Goal: Transaction & Acquisition: Purchase product/service

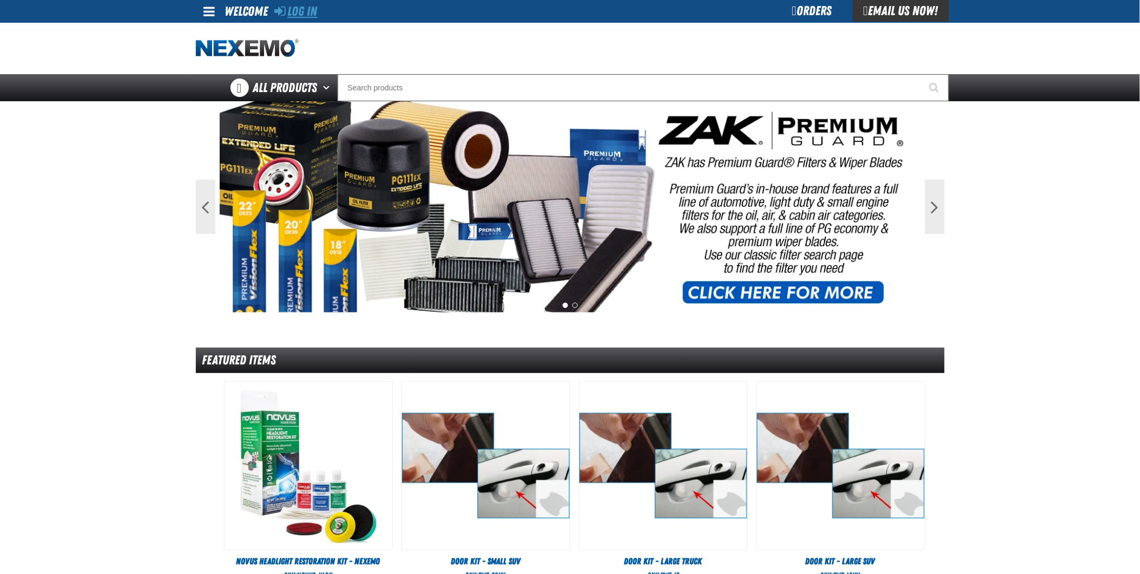
click at [317, 9] on link "Log In" at bounding box center [296, 11] width 43 height 15
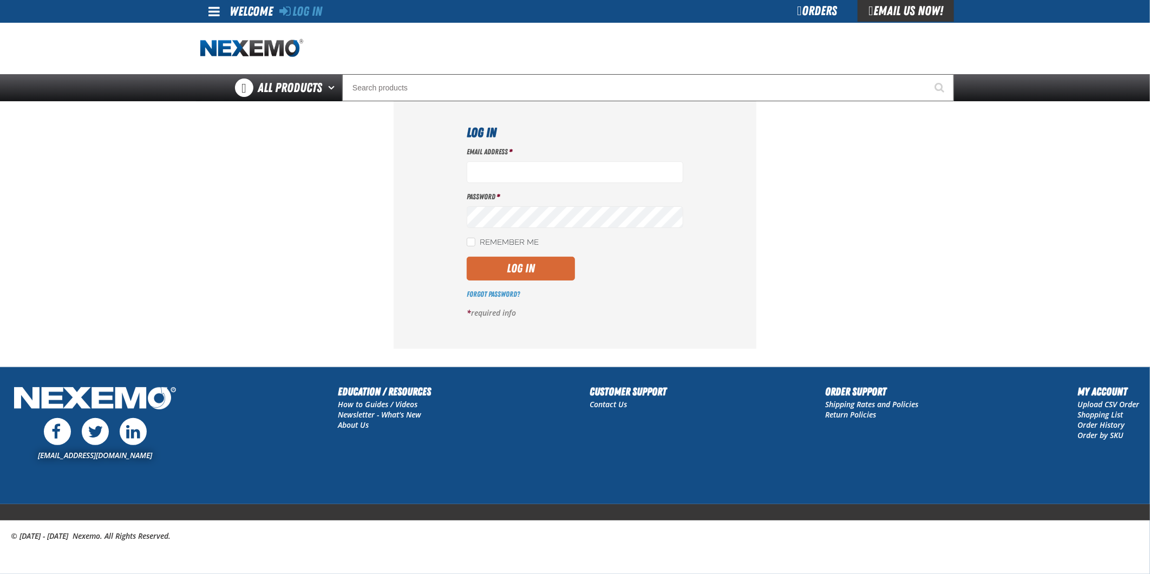
type input "jkemp@vtaig.com"
click at [528, 272] on button "Log In" at bounding box center [521, 269] width 108 height 24
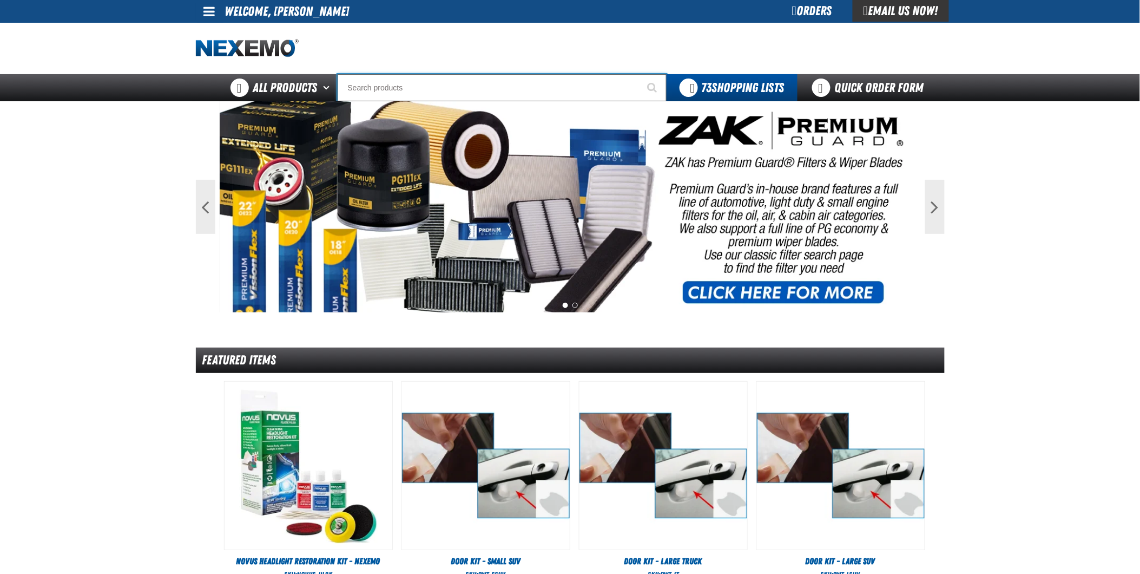
click at [408, 86] on input "Search" at bounding box center [502, 87] width 329 height 27
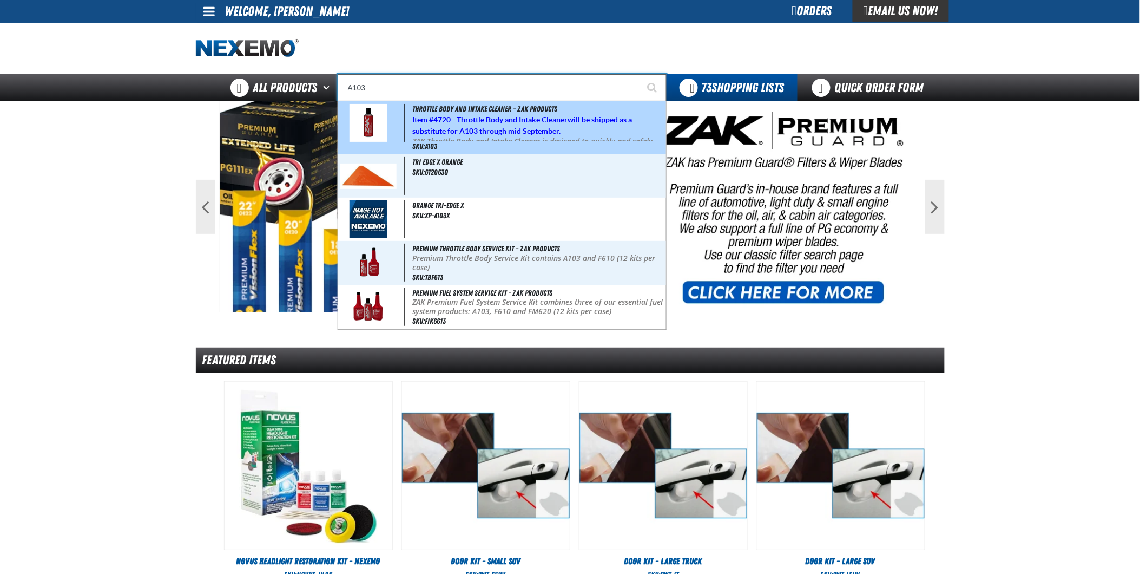
click at [500, 117] on strong "4720 - Throttle Body and Intake Cleaner" at bounding box center [501, 119] width 134 height 9
type input "Throttle Body and Intake Cleaner - ZAK Products"
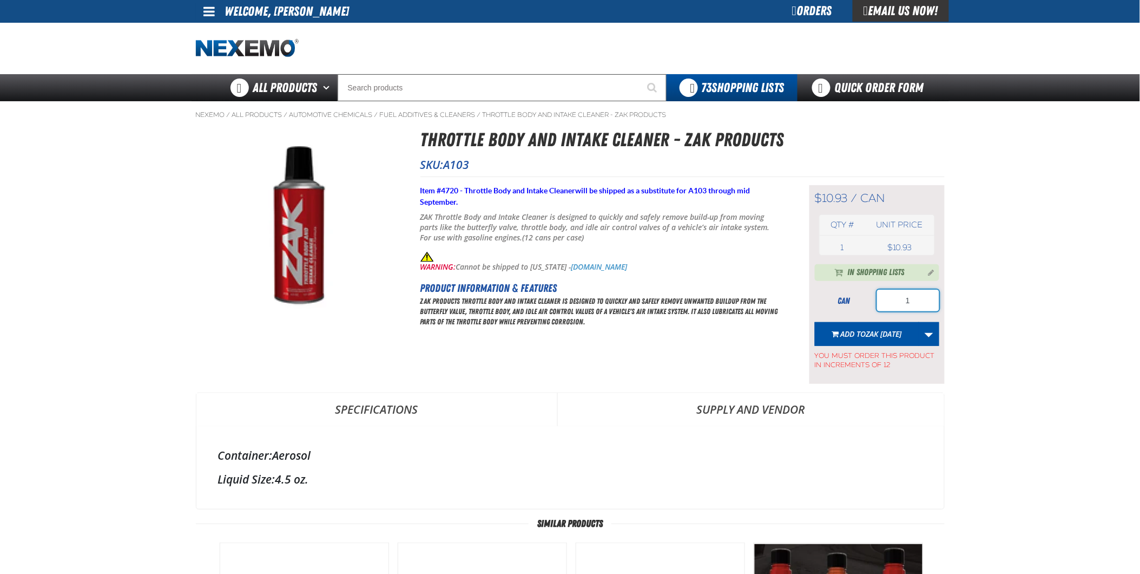
drag, startPoint x: 900, startPoint y: 296, endPoint x: 934, endPoint y: 294, distance: 33.6
click at [929, 295] on input "1" at bounding box center [908, 301] width 62 height 22
type input "12"
click at [932, 333] on link "More Actions" at bounding box center [929, 334] width 21 height 24
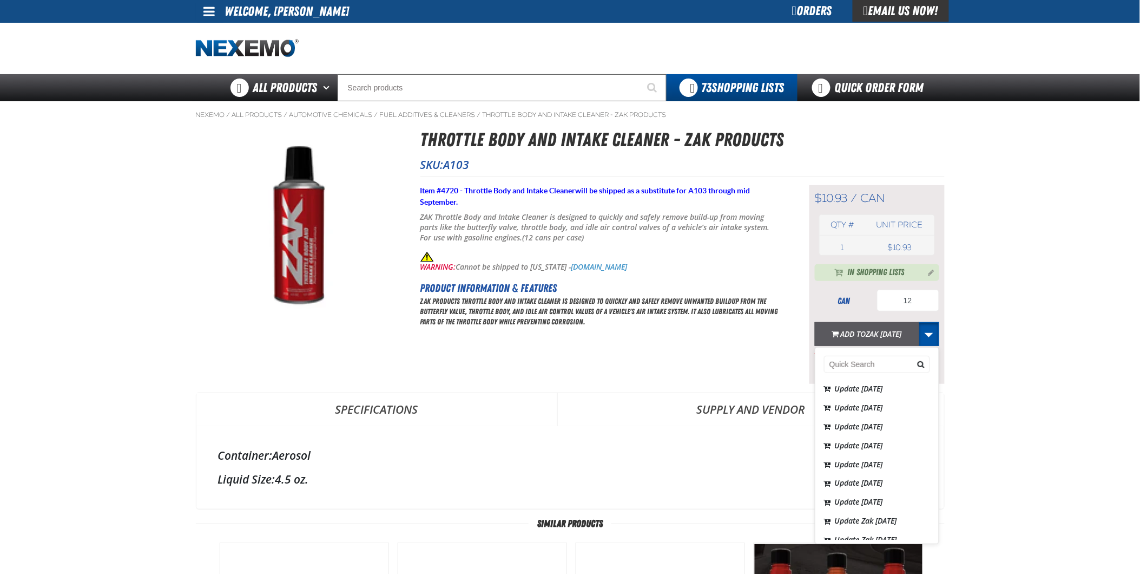
click at [902, 334] on span "Zak [DATE]" at bounding box center [884, 334] width 36 height 10
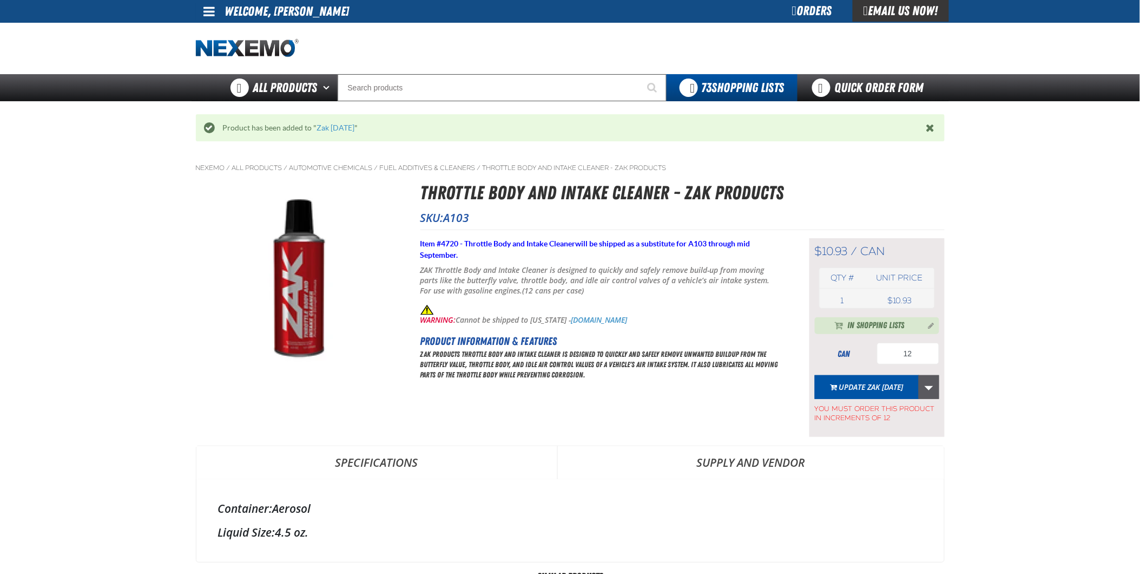
click at [928, 390] on link "More Actions" at bounding box center [929, 387] width 21 height 24
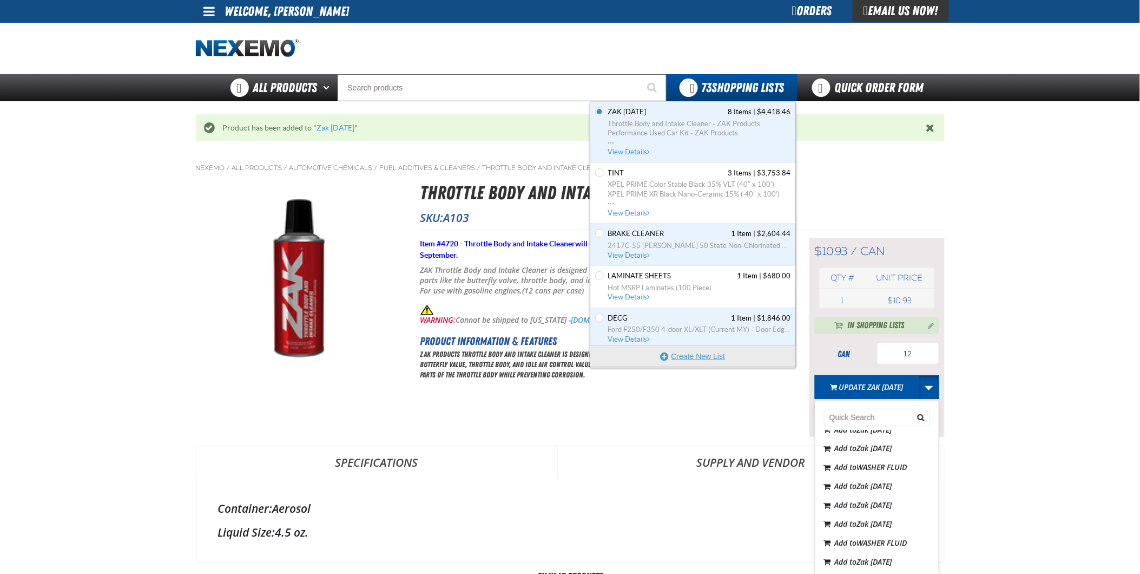
click at [705, 356] on button "Create New List" at bounding box center [693, 356] width 206 height 22
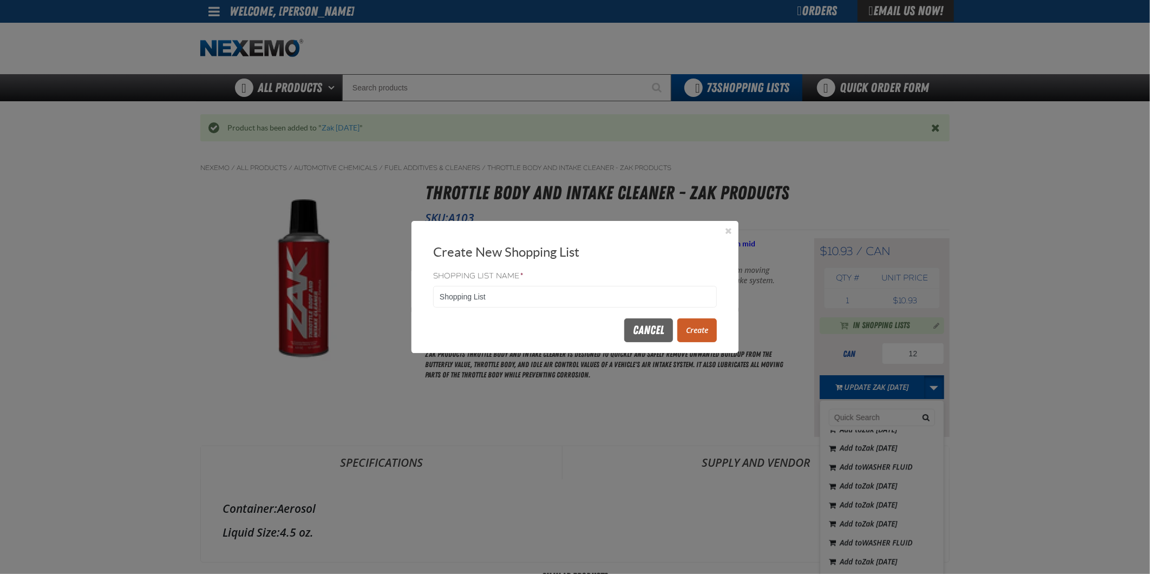
drag, startPoint x: 504, startPoint y: 296, endPoint x: 288, endPoint y: 265, distance: 217.6
click at [257, 276] on body "Skip to Main Content Staging Site 5.1 Upgrade Site My Account My Account Suppor…" at bounding box center [575, 562] width 1150 height 1124
type input "Z0917"
click at [690, 330] on button "Create" at bounding box center [697, 330] width 40 height 24
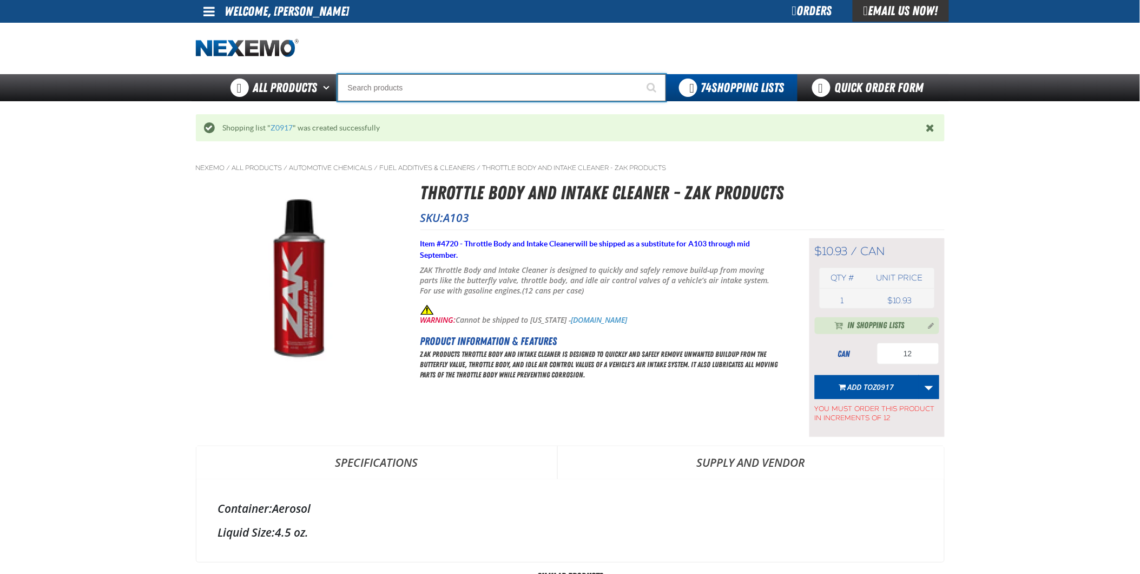
click at [436, 82] on input "Search" at bounding box center [502, 87] width 329 height 27
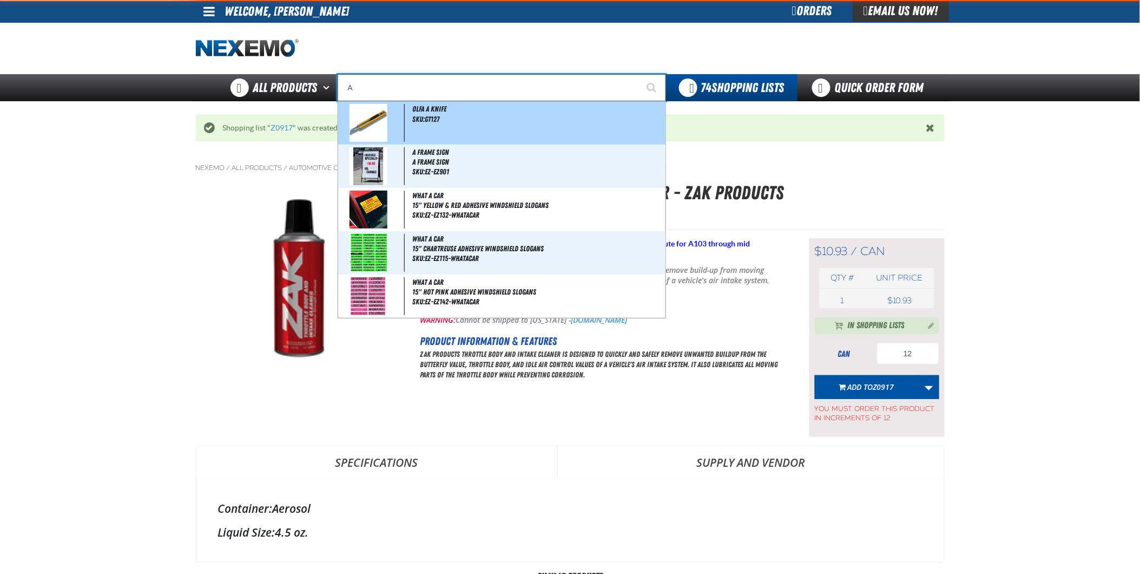
type input "AC"
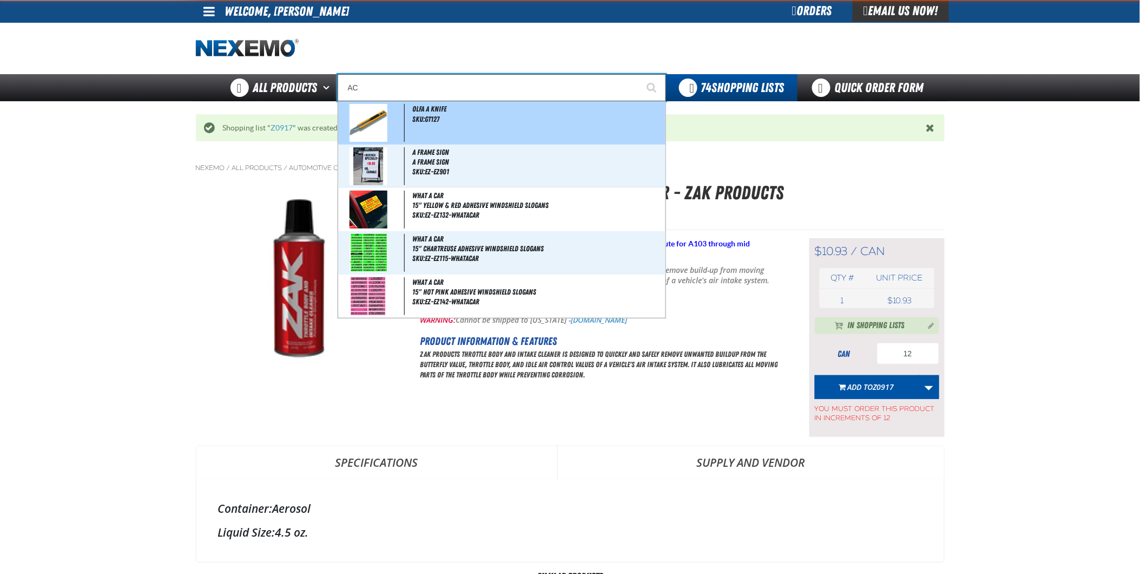
type input "AC Power Booster - ZAK Products"
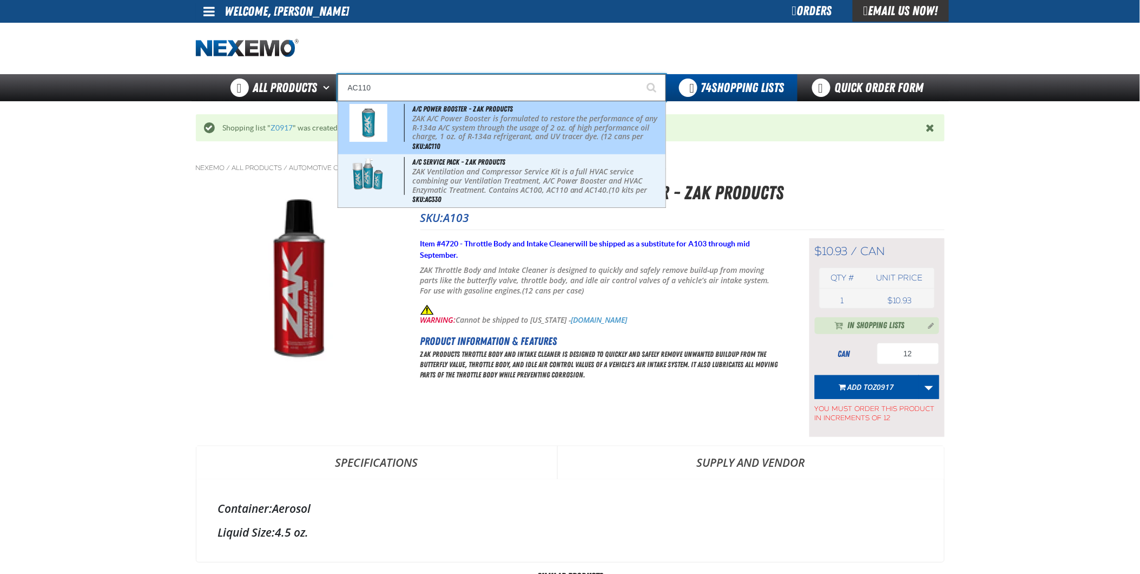
click at [534, 116] on p "ZAK A/C Power Booster is formulated to restore the performance of any R-134a A/…" at bounding box center [537, 132] width 251 height 36
type input "A/C Power Booster - ZAK Products"
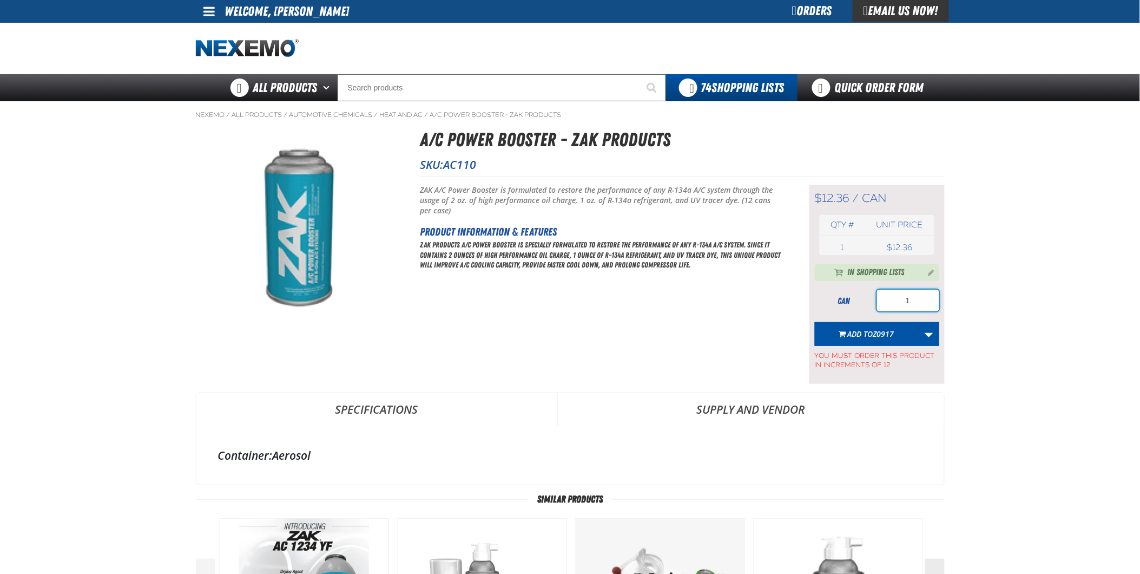
drag, startPoint x: 918, startPoint y: 305, endPoint x: 881, endPoint y: 304, distance: 37.4
click at [872, 305] on div "can 1" at bounding box center [877, 301] width 124 height 22
type input "12"
click at [866, 333] on span "Add to Z0917" at bounding box center [871, 334] width 47 height 10
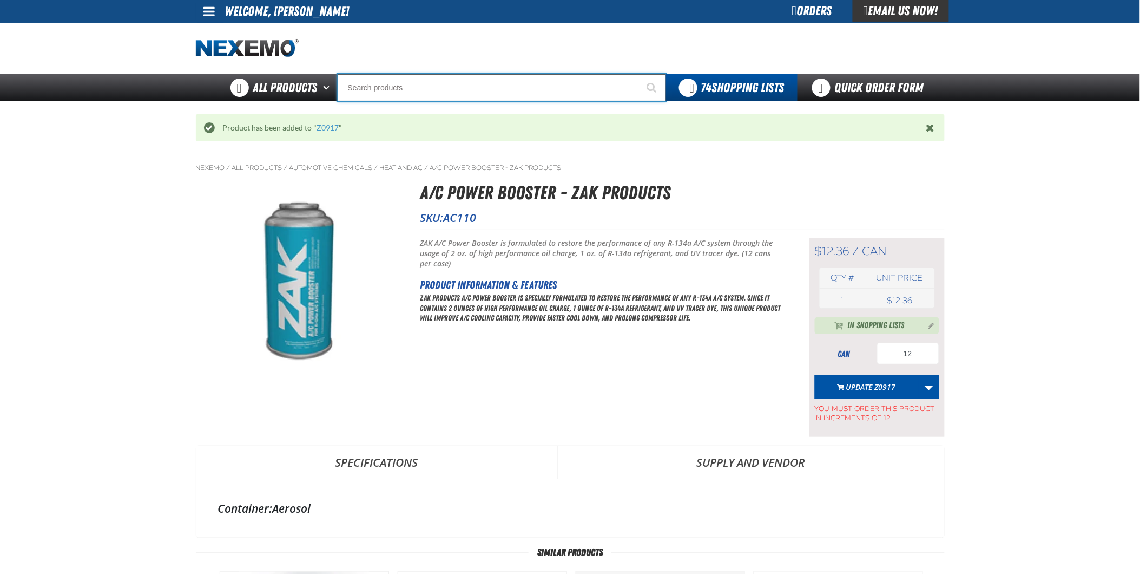
click at [397, 84] on input "Search" at bounding box center [502, 87] width 329 height 27
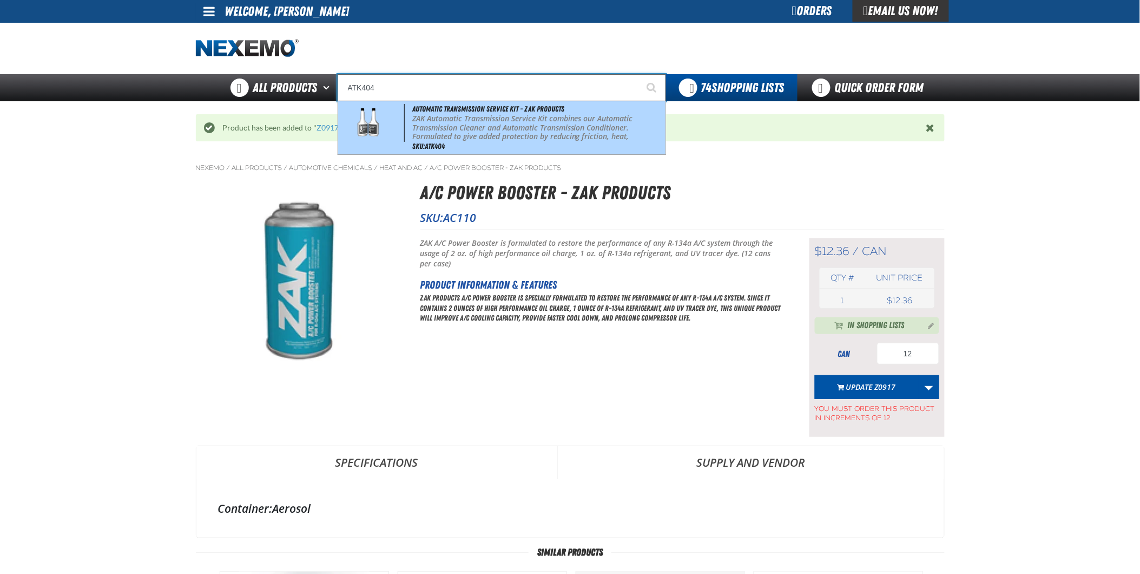
click at [485, 134] on p "ZAK Automatic Transmission Service Kit combines our Automatic Transmission Clea…" at bounding box center [537, 136] width 251 height 45
type input "Automatic Transmission Service Kit - ZAK Products"
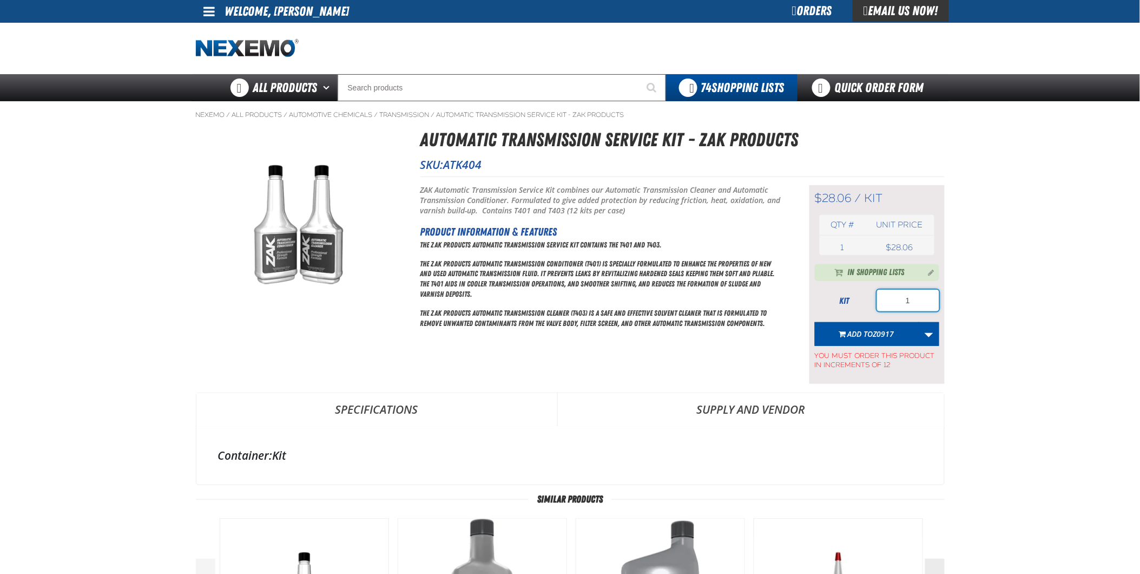
drag, startPoint x: 929, startPoint y: 301, endPoint x: 806, endPoint y: 301, distance: 122.3
click at [806, 309] on div "Short Description: ZAK Automatic Transmission Service Kit combines our Automati…" at bounding box center [683, 279] width 524 height 207
type input "12"
click at [857, 329] on span "Add to Z0917" at bounding box center [871, 334] width 47 height 10
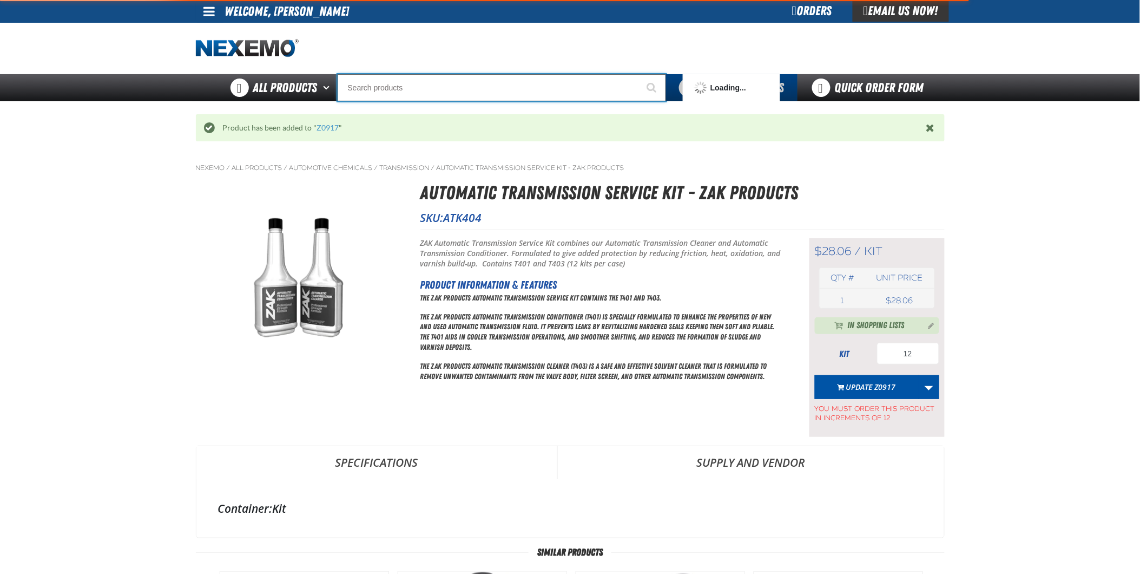
click at [375, 89] on input "Search" at bounding box center [502, 87] width 329 height 27
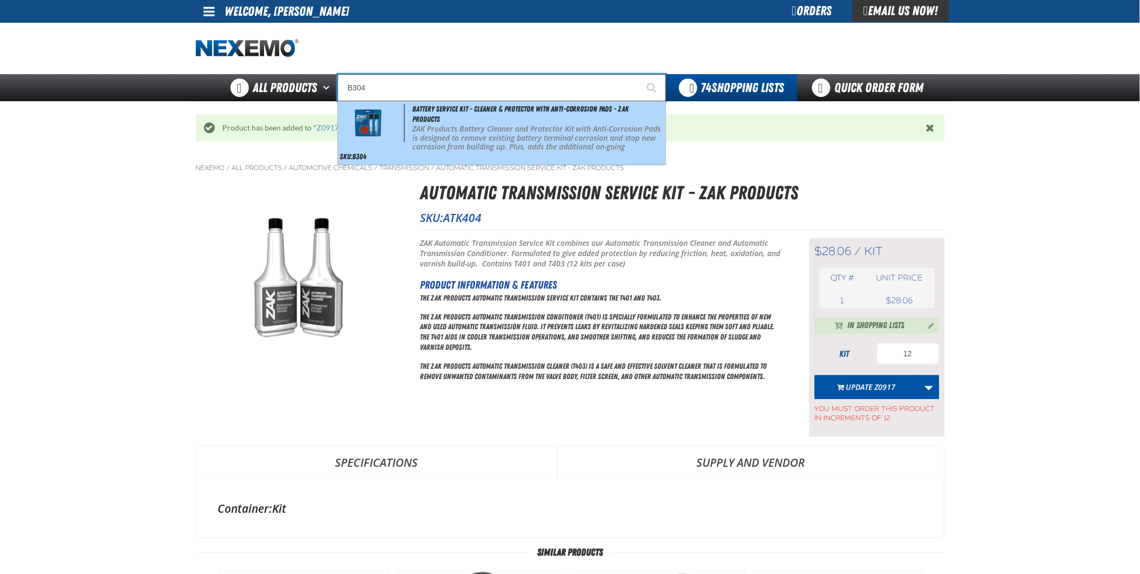
click at [522, 117] on div "Battery Service Kit - Cleaner & Protector with Anti-Corrosion Pads - ZAK Produc…" at bounding box center [501, 132] width 327 height 63
type input "Battery Service Kit - Cleaner & Protector with Anti-Corrosion Pads - ZAK Produc…"
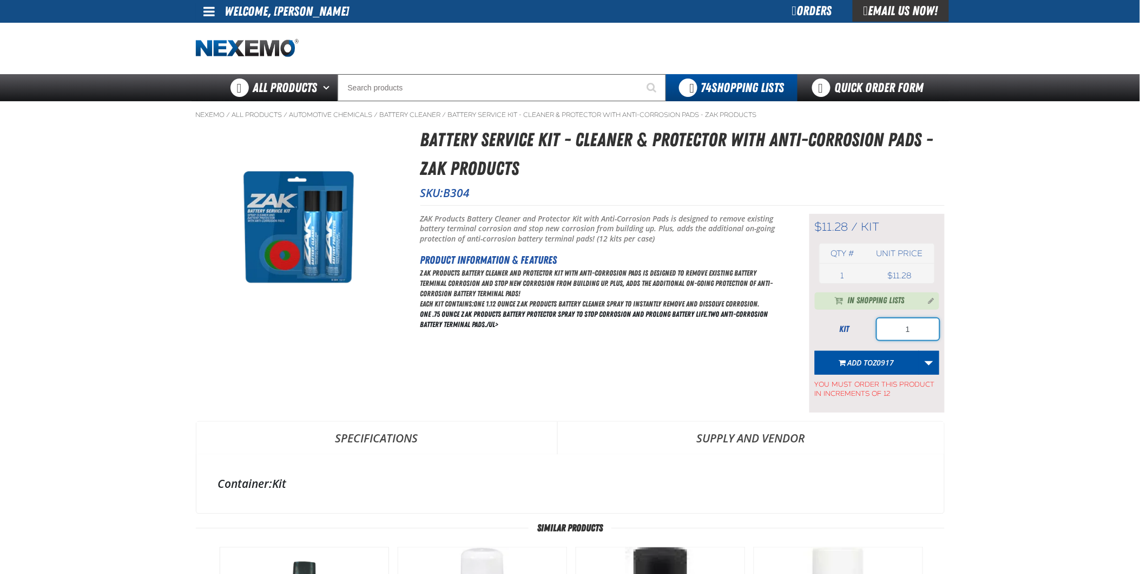
drag, startPoint x: 917, startPoint y: 332, endPoint x: 867, endPoint y: 327, distance: 50.0
click at [867, 327] on div "kit 1" at bounding box center [877, 329] width 124 height 22
type input "72"
click at [893, 363] on span "Z0917" at bounding box center [883, 362] width 21 height 10
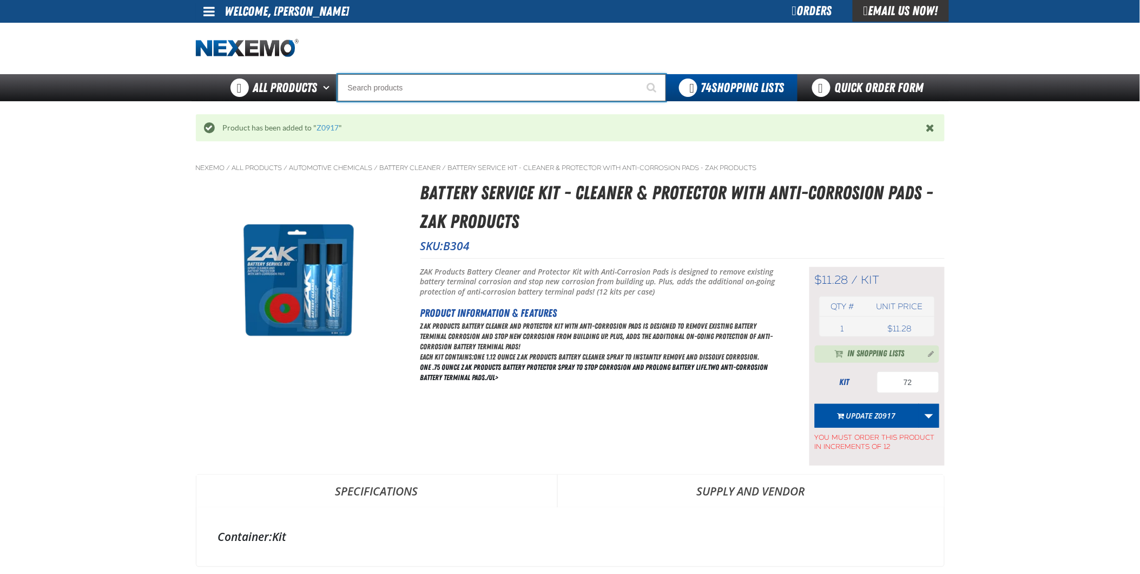
click at [495, 89] on input "Search" at bounding box center [502, 87] width 329 height 27
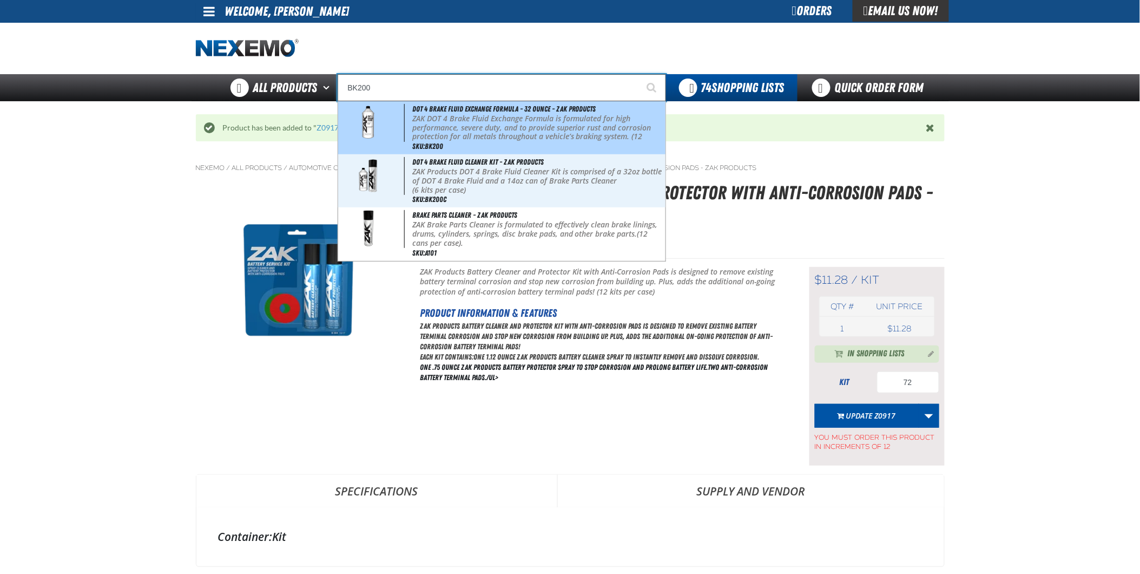
click at [516, 121] on p "ZAK DOT 4 Brake Fluid Exchange Formula is formulated for high performance, seve…" at bounding box center [537, 132] width 251 height 36
type input "DOT 4 Brake Fluid Exchange Formula - 32 Ounce - ZAK Products"
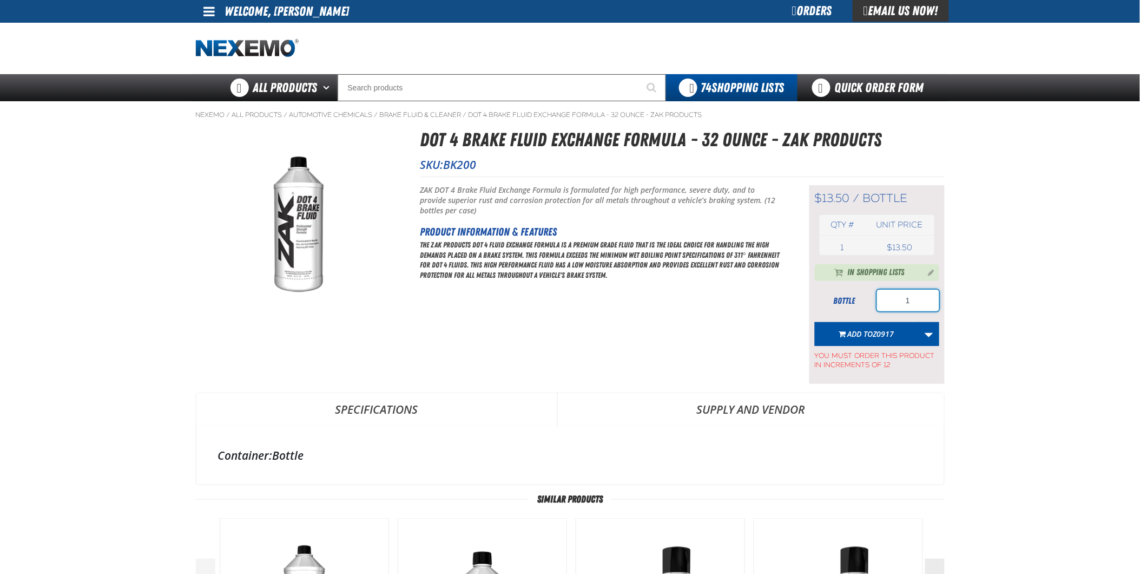
drag, startPoint x: 923, startPoint y: 301, endPoint x: 868, endPoint y: 301, distance: 54.7
click at [868, 301] on div "bottle 1" at bounding box center [877, 301] width 124 height 22
type input "12"
click at [875, 334] on span "Z0917" at bounding box center [883, 334] width 21 height 10
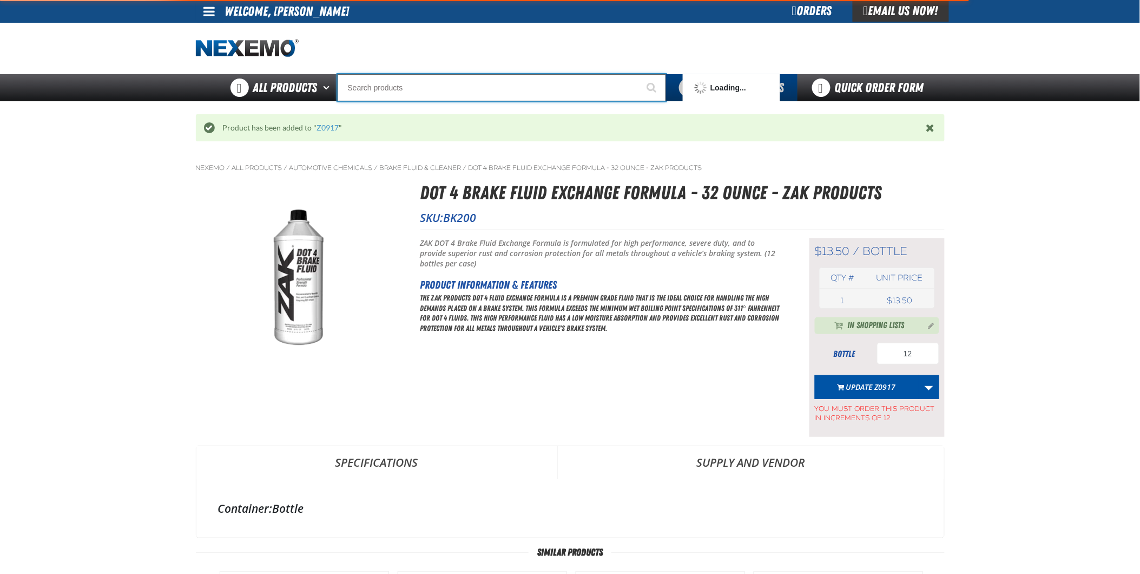
click at [411, 94] on input "Search" at bounding box center [502, 87] width 329 height 27
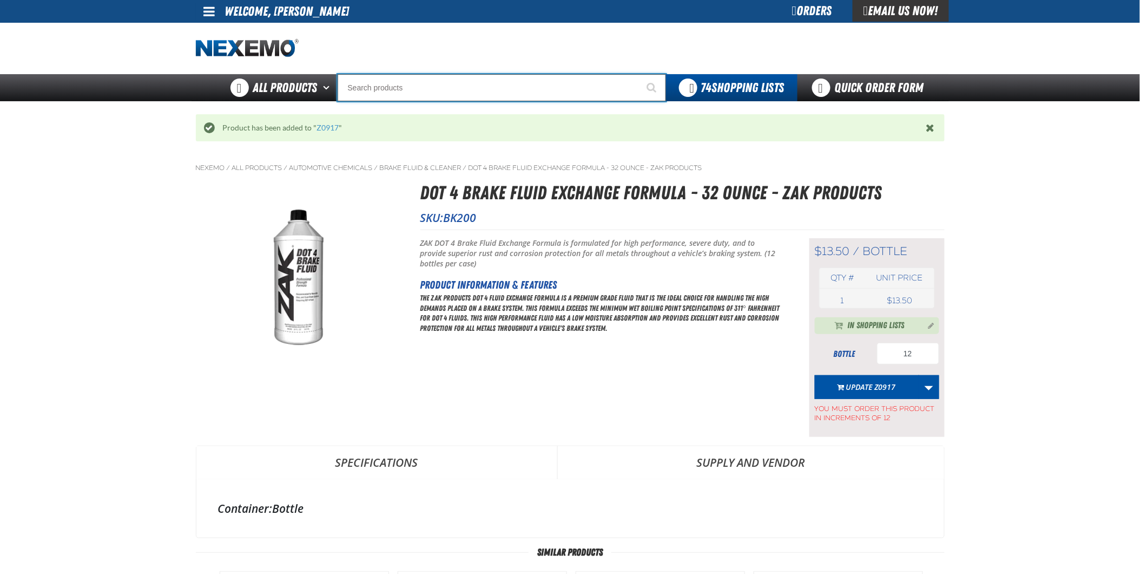
type input "C"
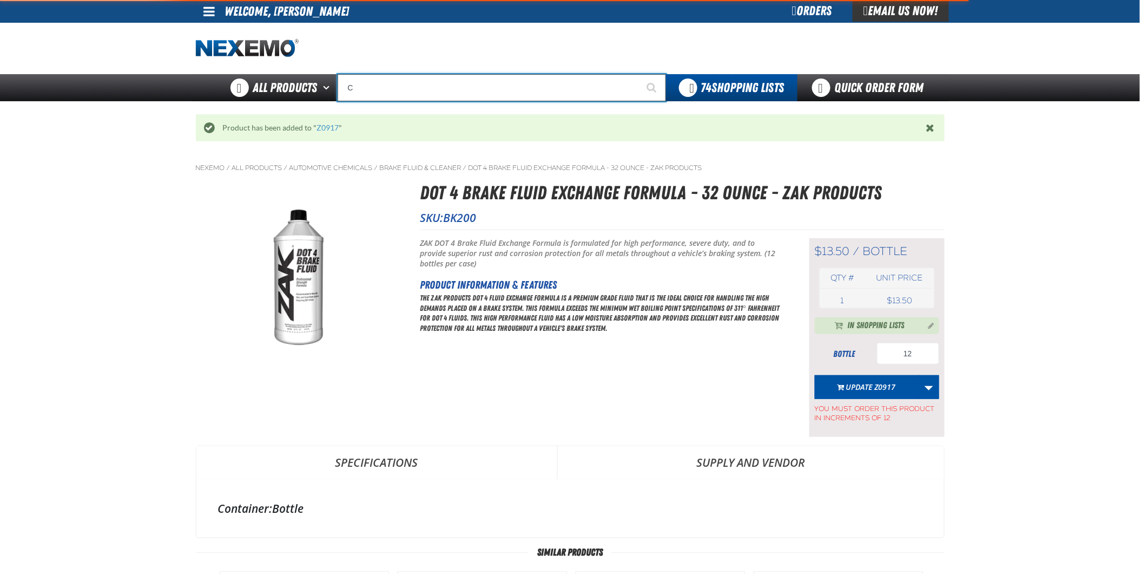
type input "C Alkaline Battery 1.5 Volt (12 per pack)"
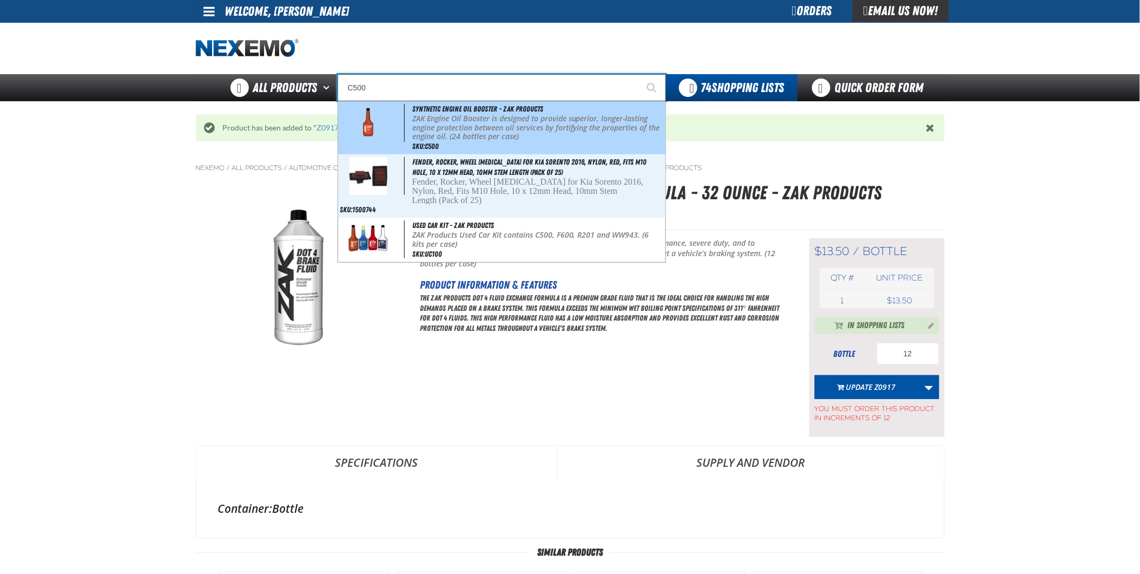
click at [522, 134] on p "ZAK Engine Oil Booster is designed to provide superior, longer-lasting engine p…" at bounding box center [537, 127] width 251 height 27
type input "Synthetic Engine Oil Booster - ZAK Products"
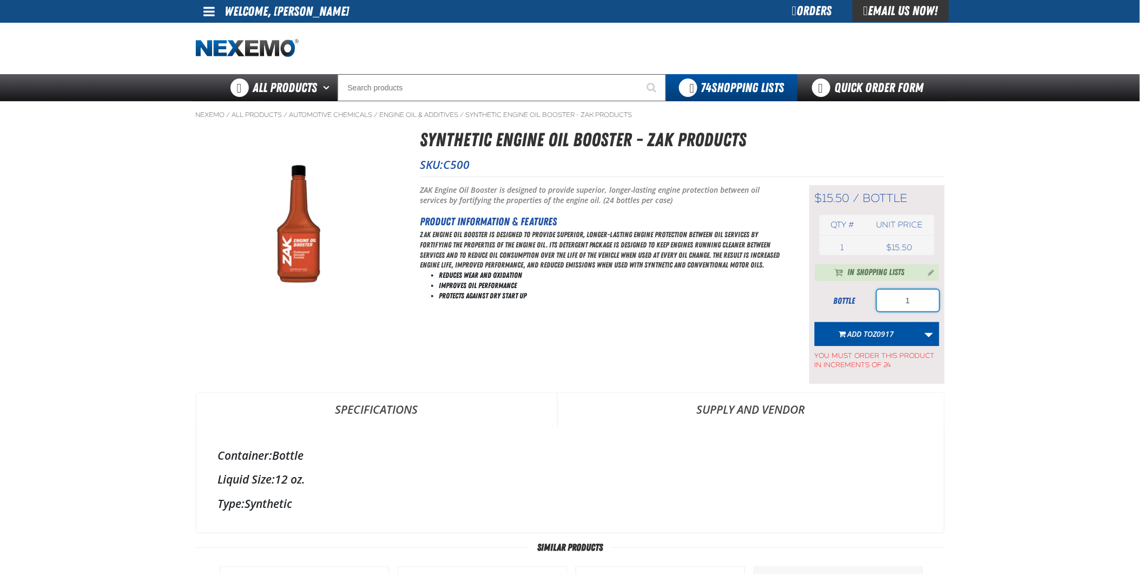
drag, startPoint x: 916, startPoint y: 304, endPoint x: 866, endPoint y: 293, distance: 51.0
click at [856, 303] on div "bottle 1" at bounding box center [877, 301] width 124 height 22
type input "216"
click at [870, 338] on span "Add to Z0917" at bounding box center [871, 334] width 47 height 10
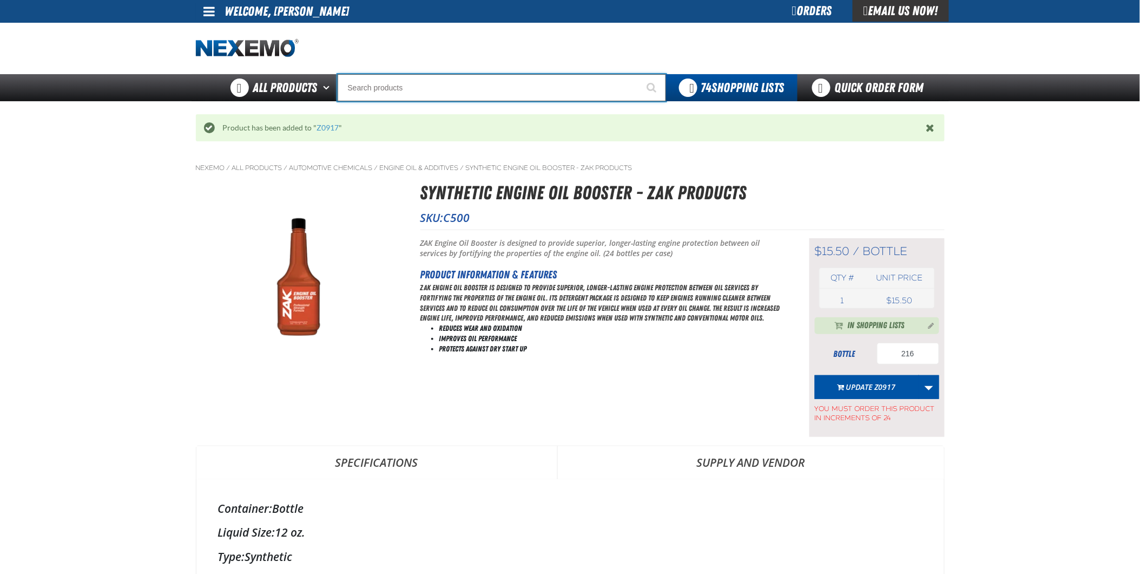
click at [459, 82] on input "Search" at bounding box center [502, 87] width 329 height 27
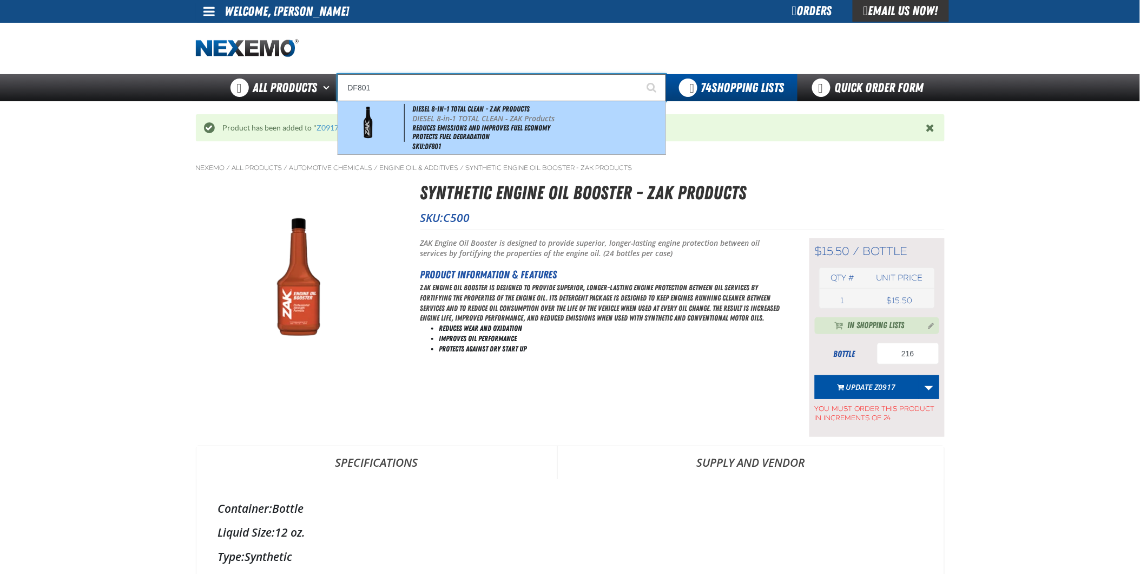
click at [485, 125] on li "Reduces Emissions and Improves Fuel Economy" at bounding box center [537, 127] width 251 height 9
type input "DIESEL 8-in-1 TOTAL CLEAN - ZAK Products"
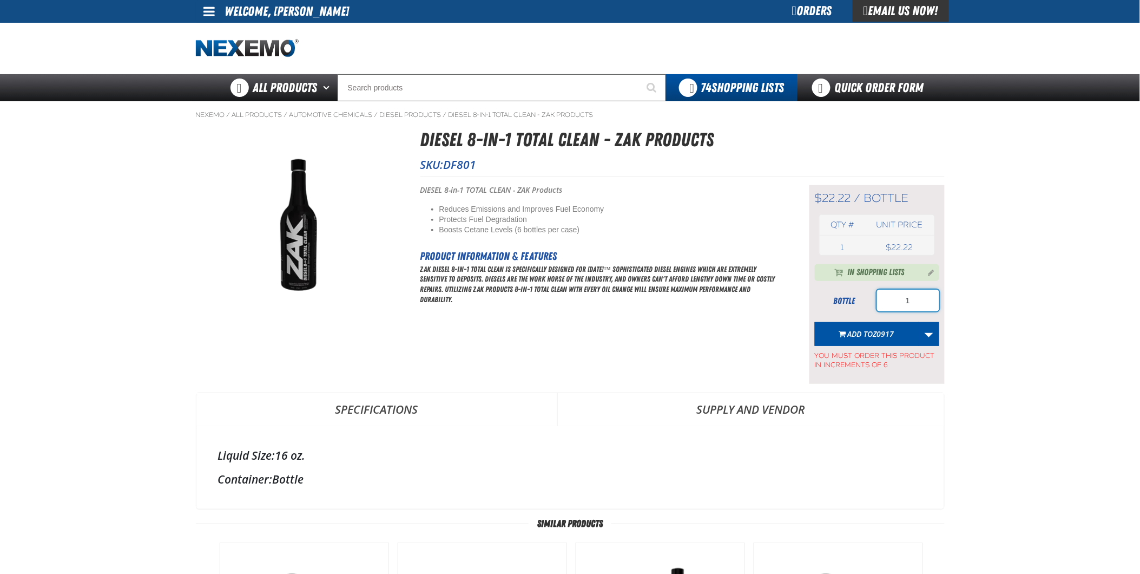
drag, startPoint x: 932, startPoint y: 296, endPoint x: 831, endPoint y: 295, distance: 101.2
click at [831, 298] on div "bottle 1" at bounding box center [877, 301] width 124 height 22
type input "12"
click at [868, 331] on span "Add to Z0917" at bounding box center [871, 334] width 47 height 10
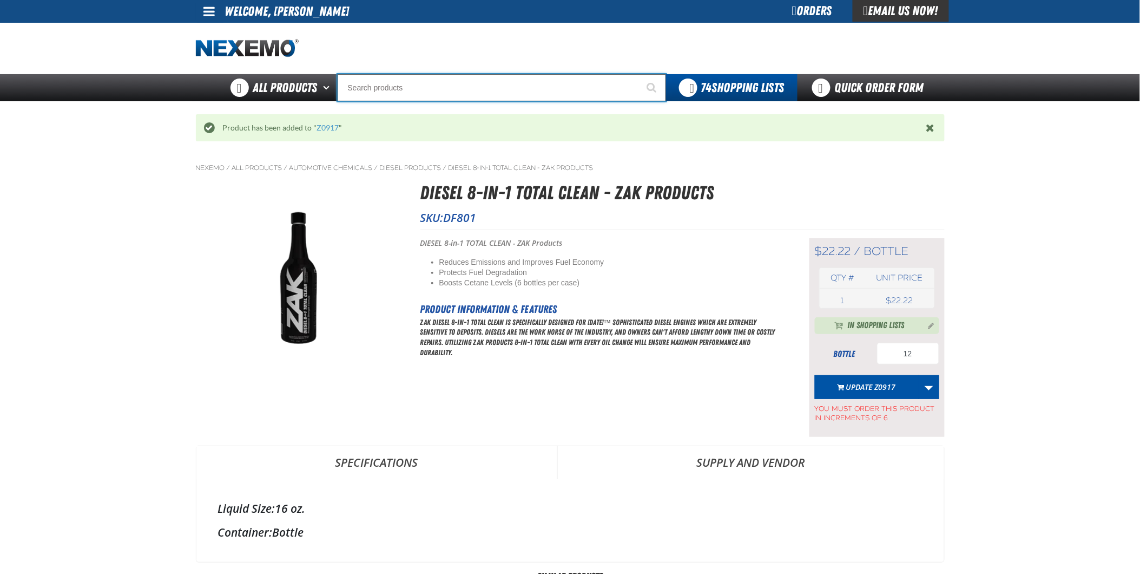
click at [465, 95] on input "Search" at bounding box center [502, 87] width 329 height 27
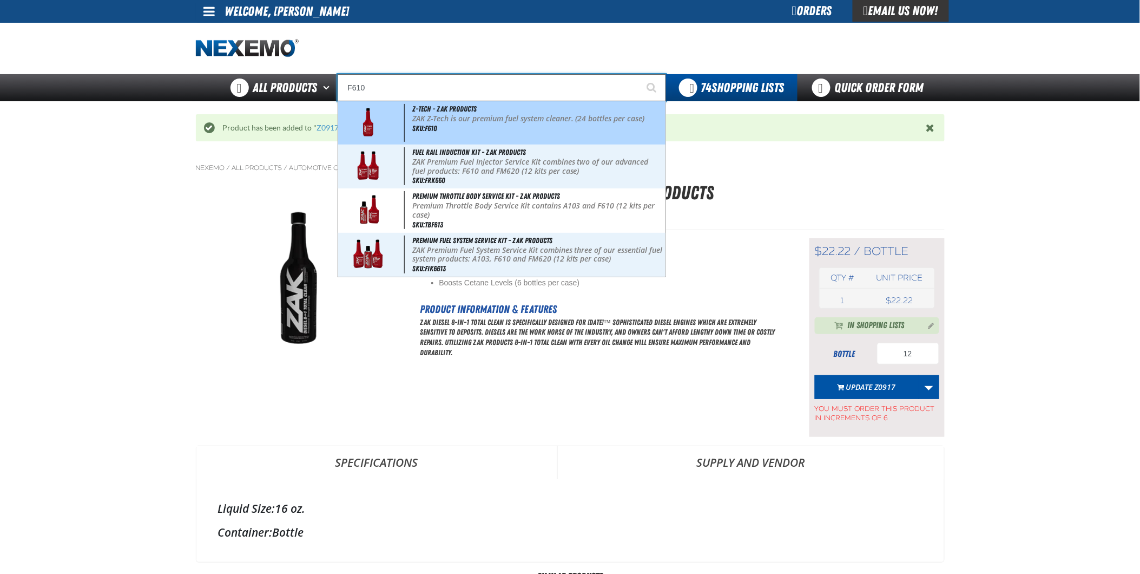
click at [465, 127] on div "Z-Tech - ZAK Products ZAK Z-Tech is our premium fuel system cleaner. (24 bottle…" at bounding box center [501, 122] width 327 height 43
type input "Z-Tech - ZAK Products"
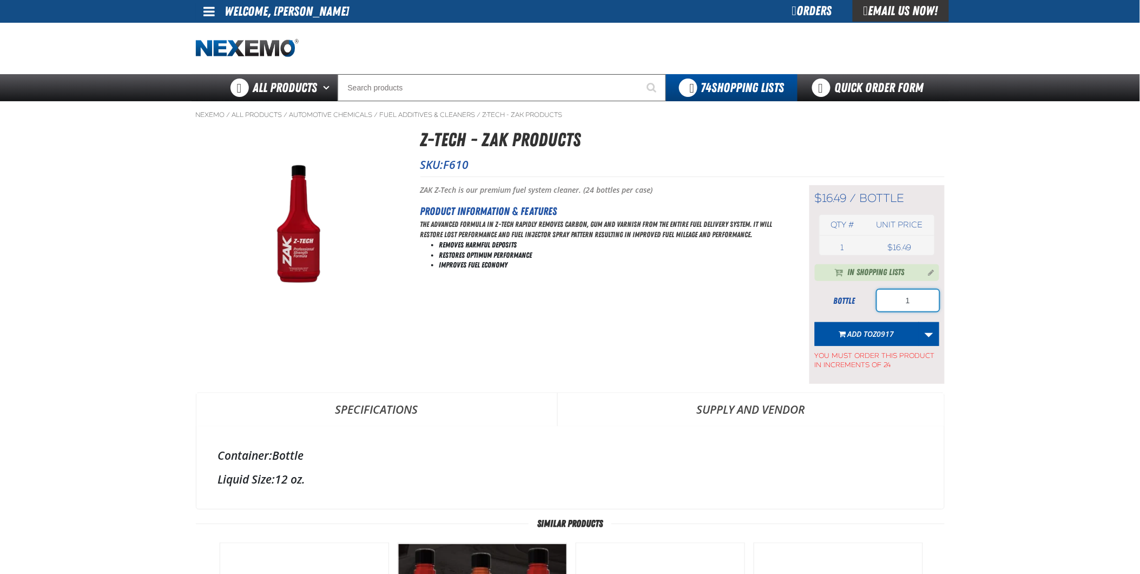
drag, startPoint x: 919, startPoint y: 303, endPoint x: 850, endPoint y: 295, distance: 69.7
click at [845, 300] on div "bottle 1" at bounding box center [877, 301] width 124 height 22
type input "48"
click at [878, 336] on span "Z0917" at bounding box center [883, 334] width 21 height 10
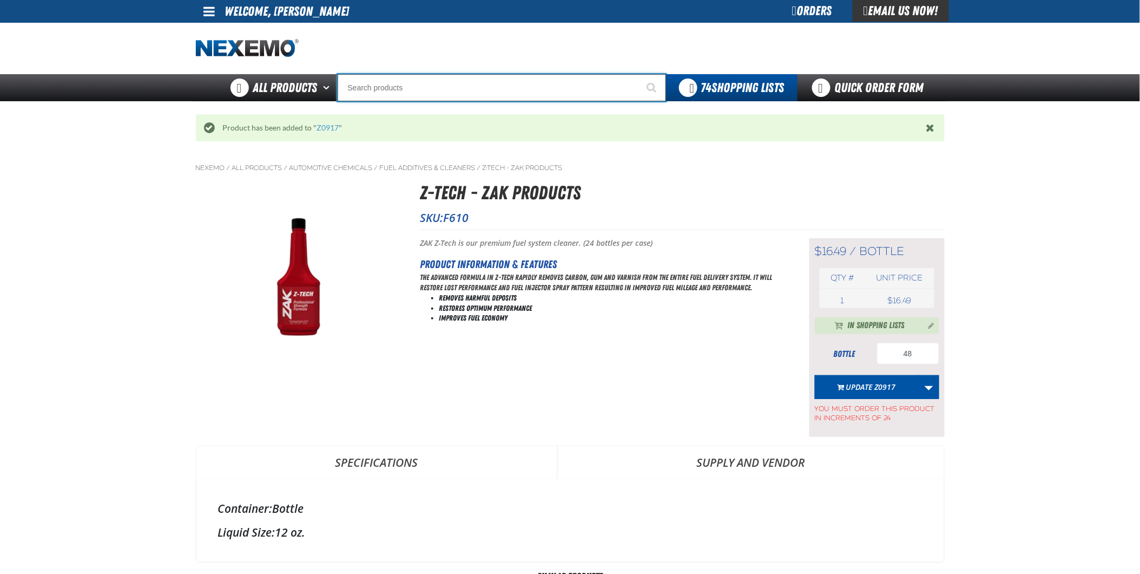
click at [437, 80] on input "Search" at bounding box center [502, 87] width 329 height 27
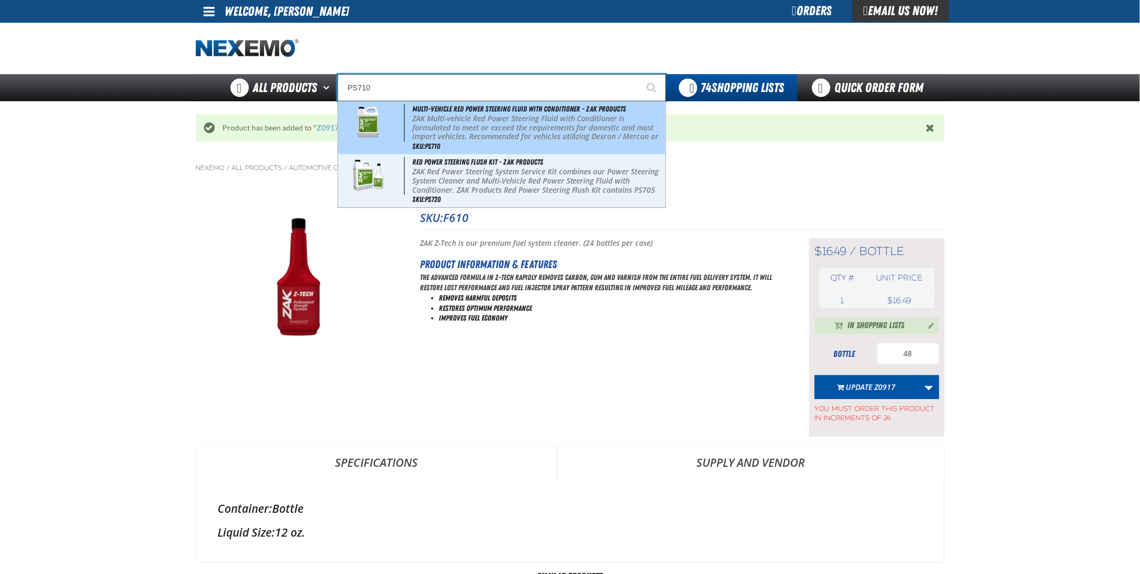
click at [542, 116] on p "ZAK Multi-vehicle Red Power Steering Fluid with Conditioner is formulated to me…" at bounding box center [537, 132] width 251 height 36
type input "Multi-Vehicle Red Power Steering Fluid with Conditioner - ZAK Products"
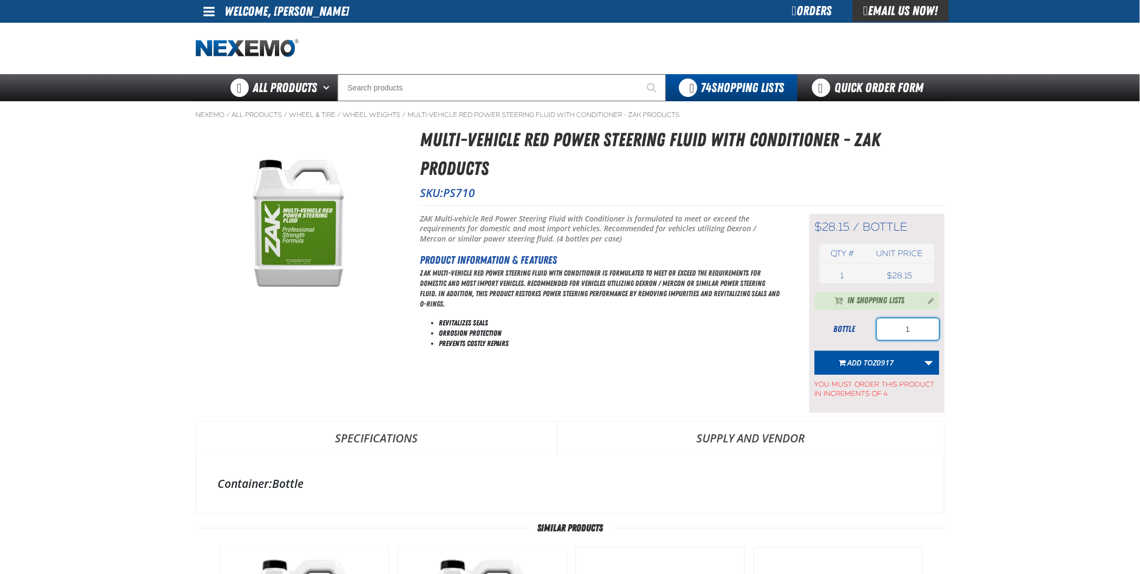
drag, startPoint x: 893, startPoint y: 331, endPoint x: 1139, endPoint y: 291, distance: 248.9
click at [1140, 295] on html "Skip to Main Content Staging Site 5.1 Upgrade Site My Account My Account Suppor…" at bounding box center [570, 537] width 1140 height 1075
type input "4"
click at [894, 364] on span "Z0917" at bounding box center [883, 362] width 21 height 10
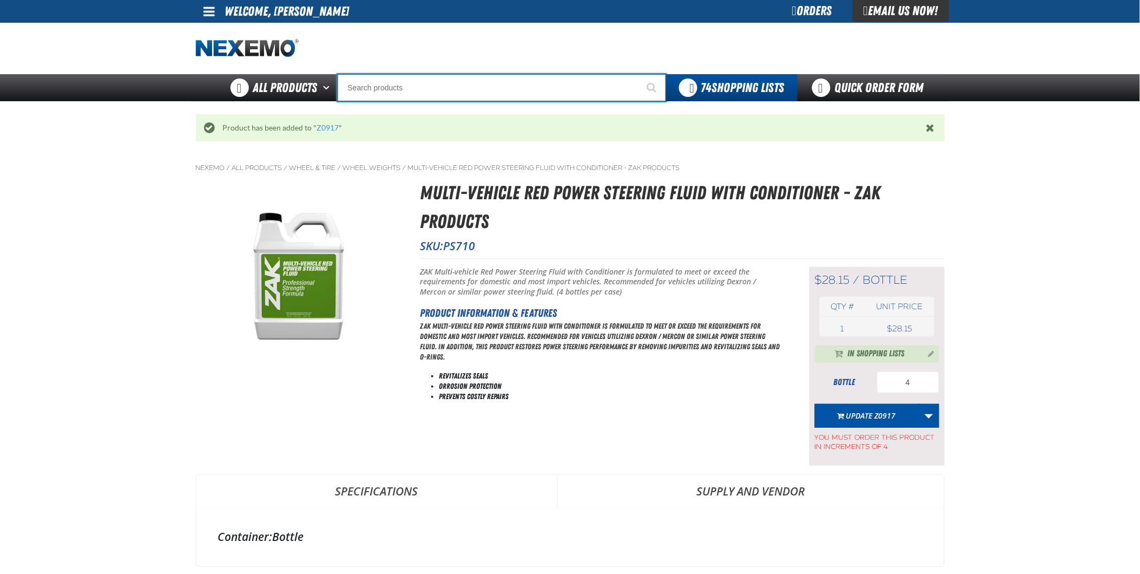
click at [468, 84] on input "Search" at bounding box center [502, 87] width 329 height 27
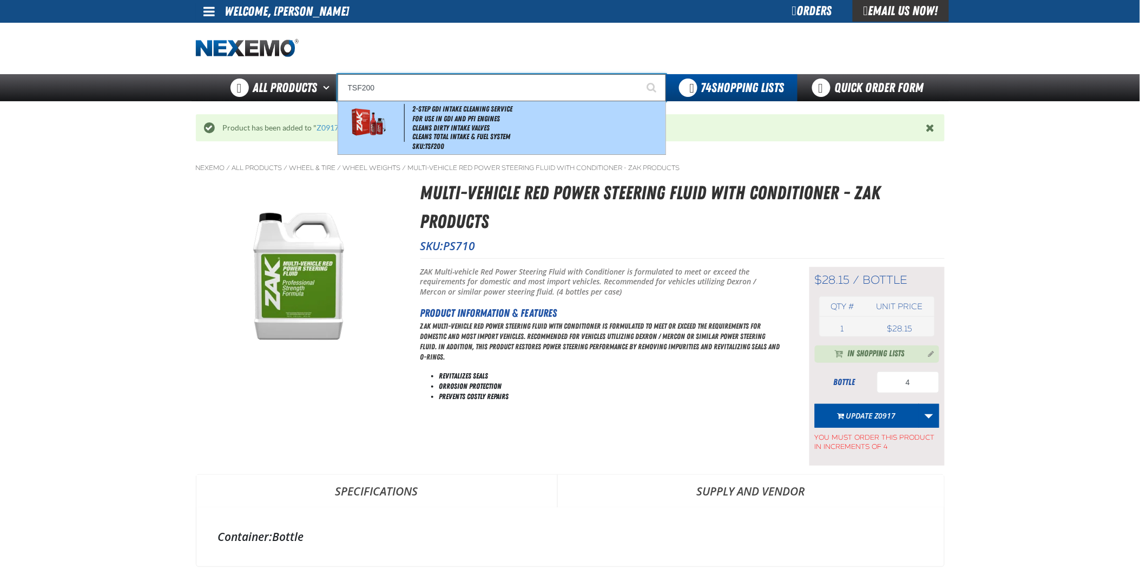
click at [452, 121] on li "For Use in GDI and PFI Engines" at bounding box center [537, 118] width 251 height 9
type input "2-Step GDI Intake Cleaning Service"
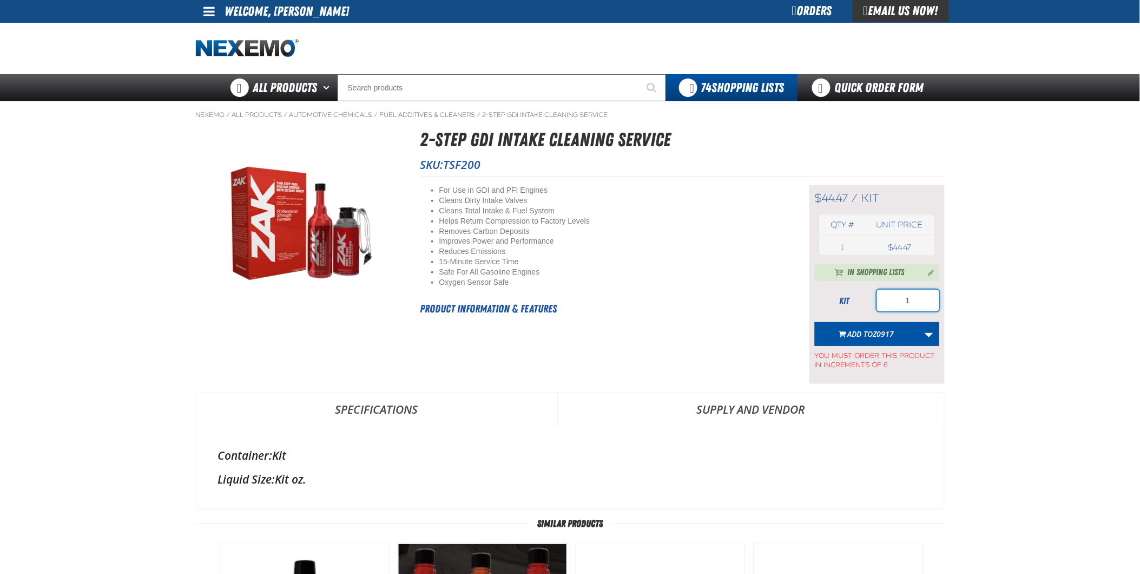
drag, startPoint x: 916, startPoint y: 299, endPoint x: 919, endPoint y: 320, distance: 21.9
click at [897, 294] on input "1" at bounding box center [908, 301] width 62 height 22
type input "12"
click at [875, 333] on span "Z0917" at bounding box center [883, 334] width 21 height 10
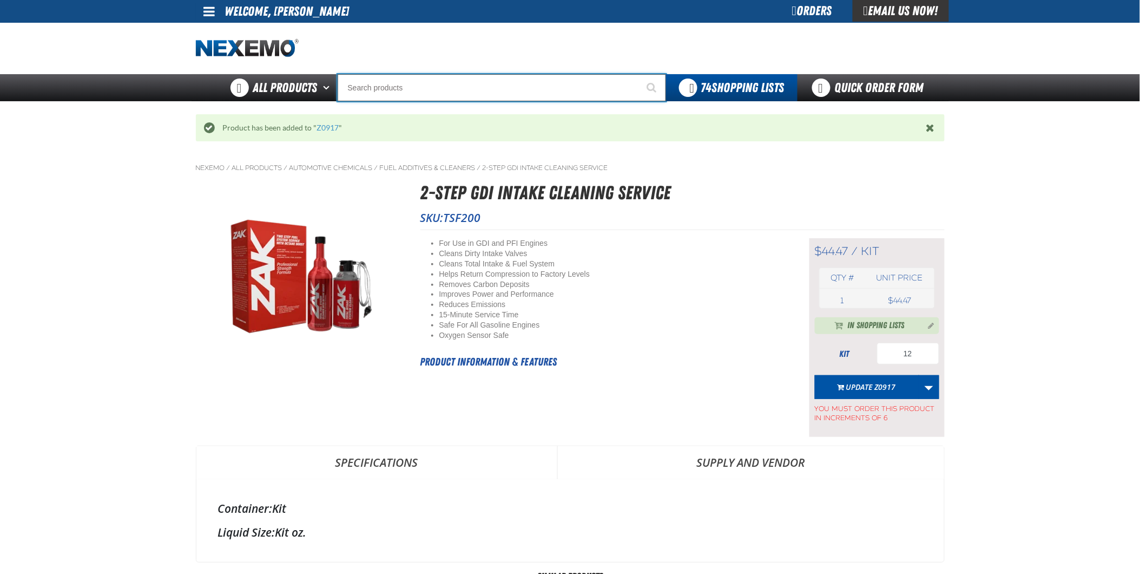
drag, startPoint x: 455, startPoint y: 77, endPoint x: 501, endPoint y: 285, distance: 212.7
click at [455, 78] on input "Search" at bounding box center [502, 87] width 329 height 27
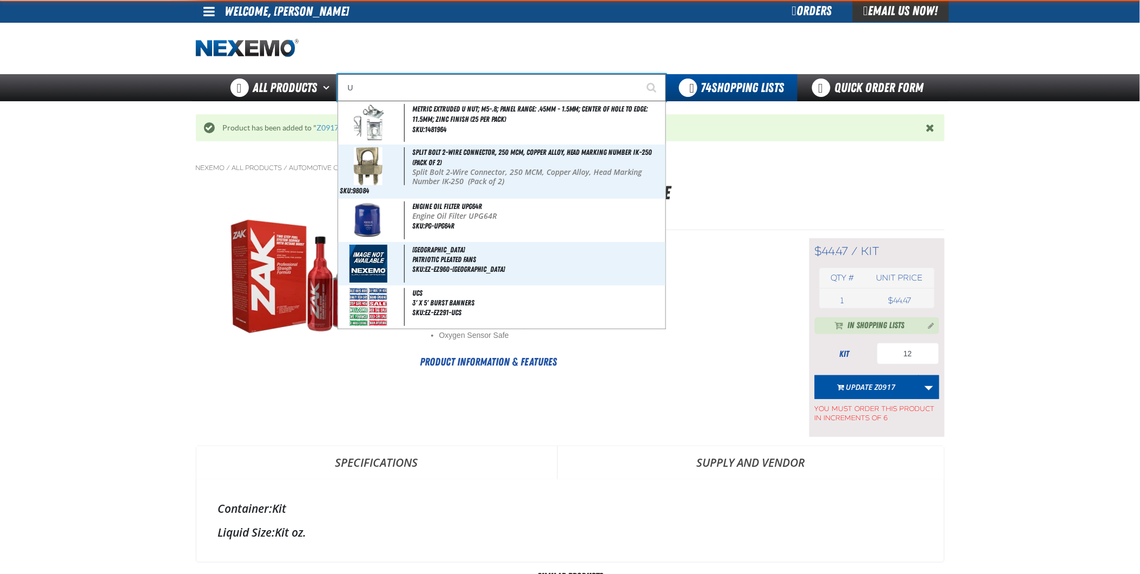
type input "UC"
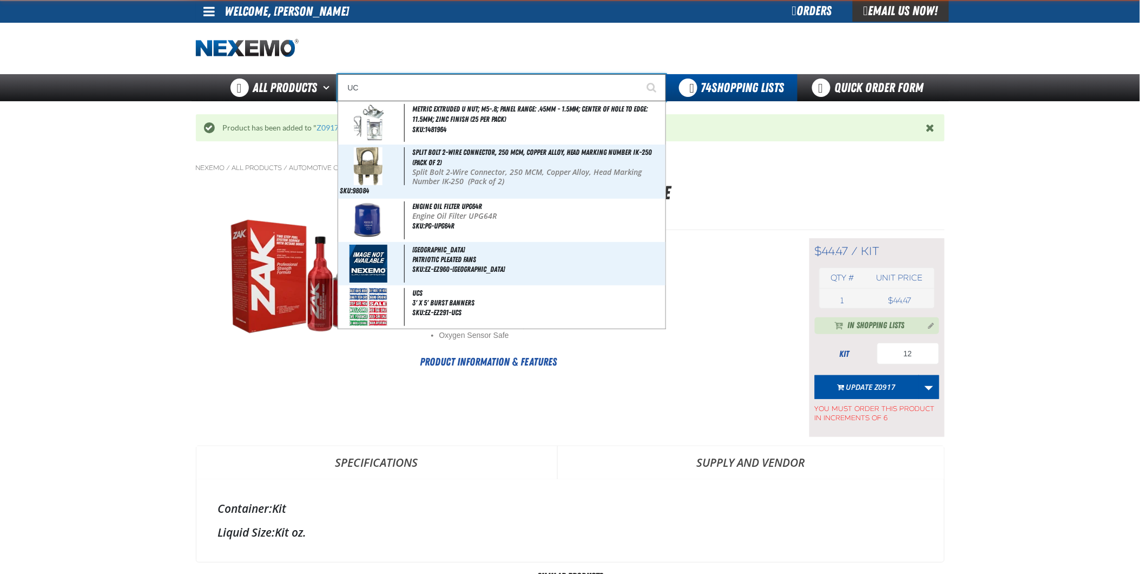
type input "UC RED"
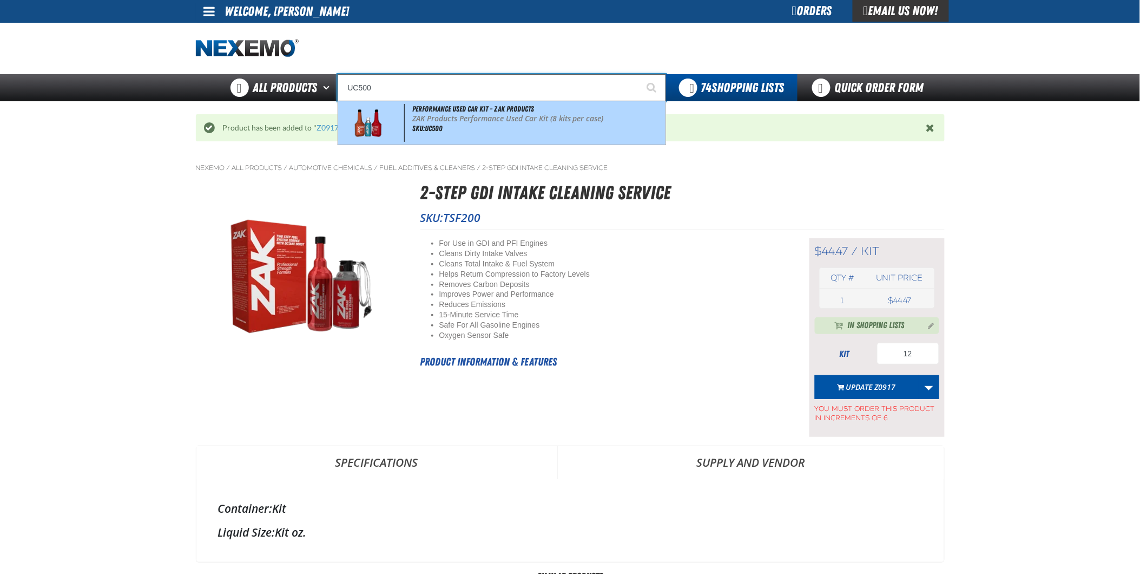
click at [460, 111] on span "Performance Used Car Kit - ZAK Products" at bounding box center [473, 108] width 122 height 9
type input "Performance Used Car Kit - ZAK Products"
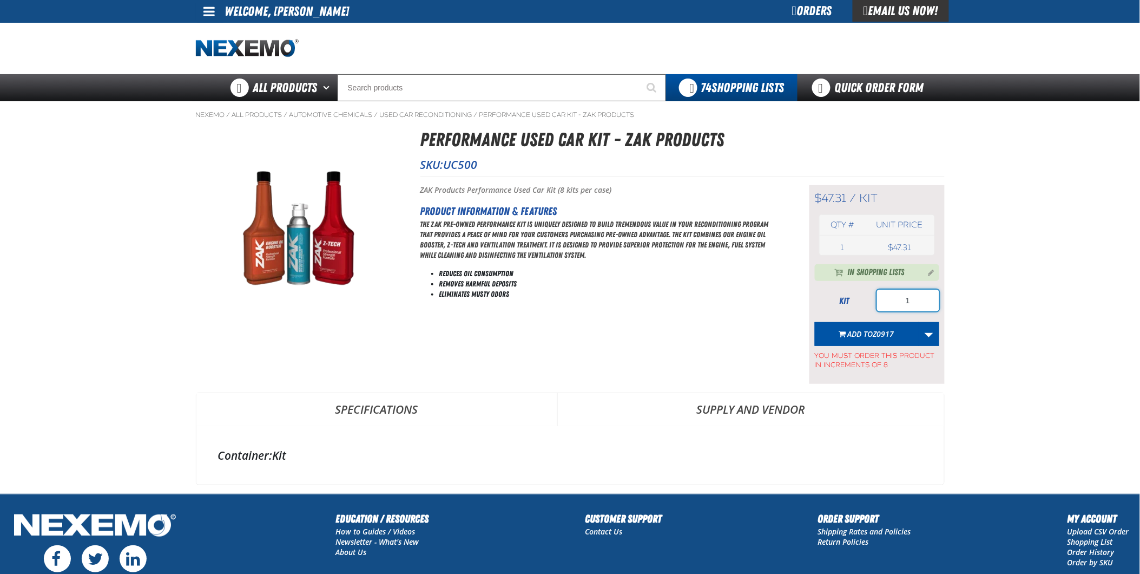
drag, startPoint x: 902, startPoint y: 293, endPoint x: 876, endPoint y: 283, distance: 27.9
click at [855, 283] on div "In Shopping Lists kit 1 Add to Z0917 Update 02-29-24 Update 03-29-24 Update 05-…" at bounding box center [877, 317] width 124 height 106
type input "64"
click at [885, 333] on span "Z0917" at bounding box center [883, 334] width 21 height 10
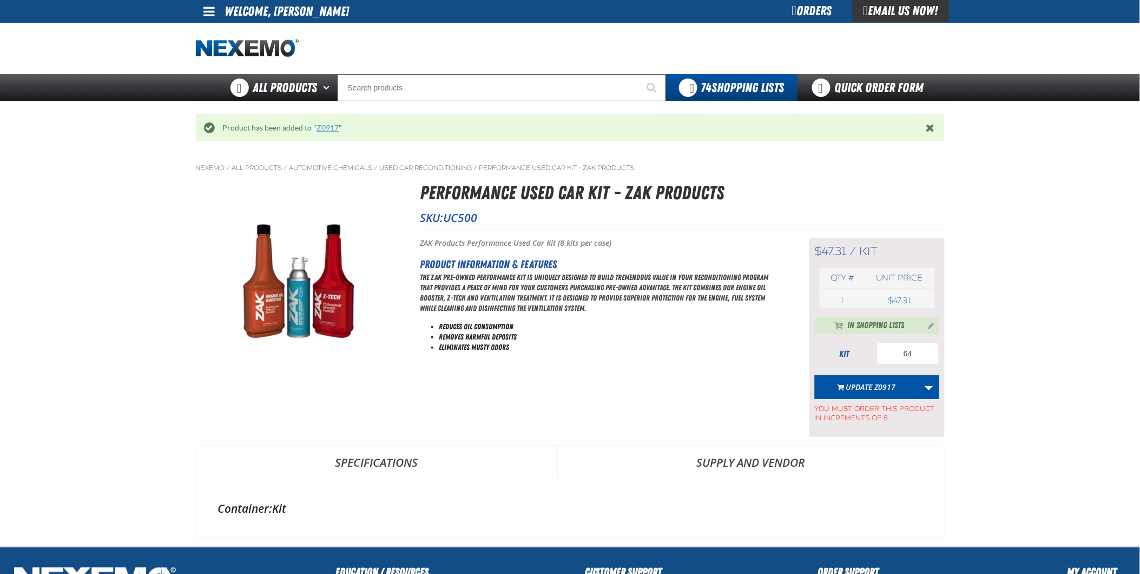
click at [325, 132] on link "Z0917" at bounding box center [328, 127] width 22 height 9
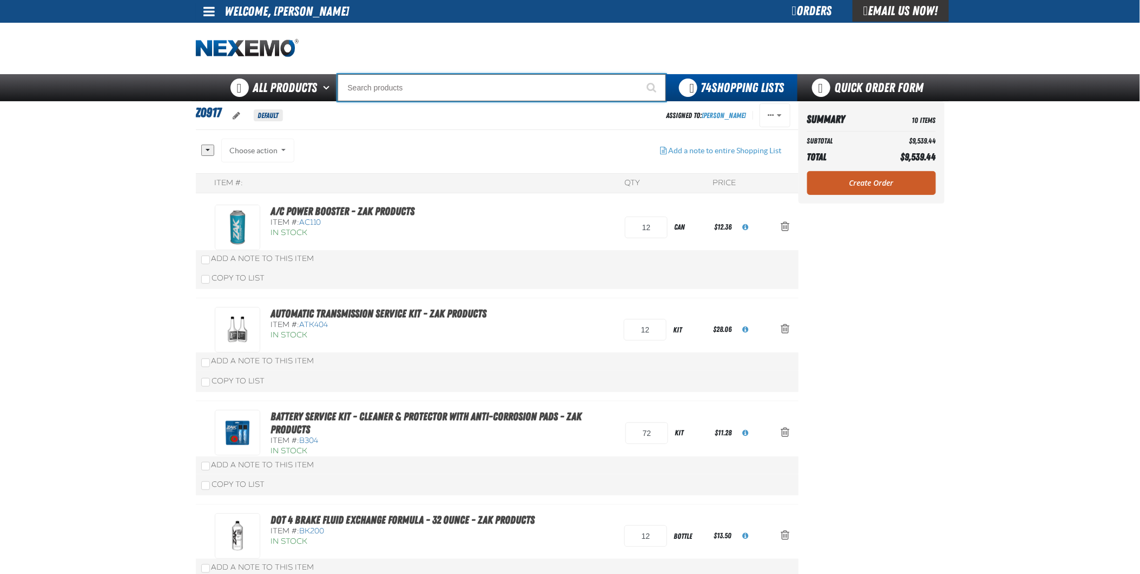
click at [395, 82] on input "Search" at bounding box center [502, 87] width 329 height 27
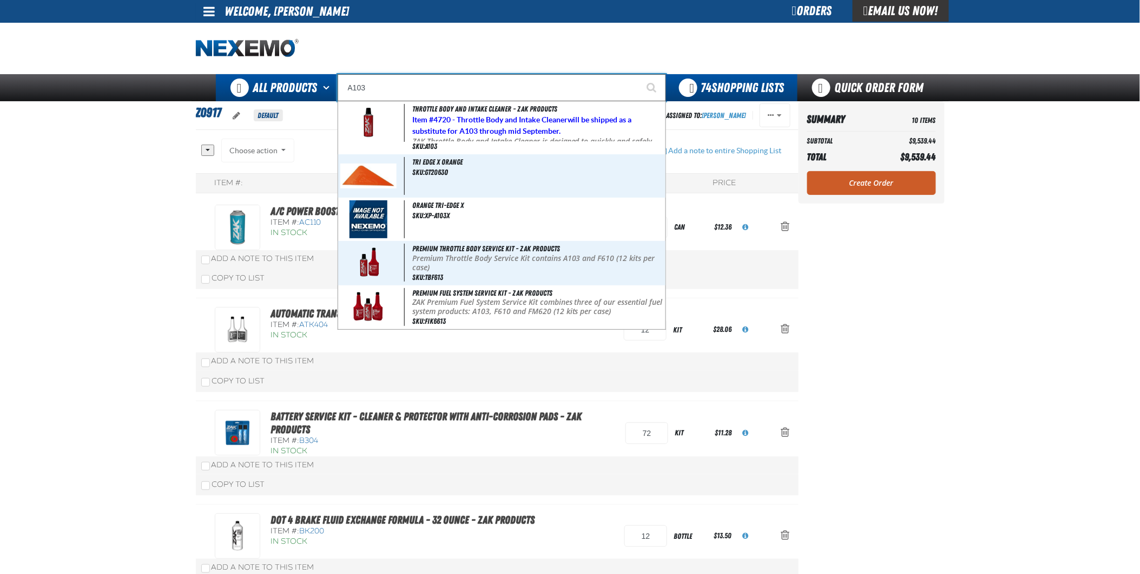
drag, startPoint x: 432, startPoint y: 83, endPoint x: 232, endPoint y: 75, distance: 200.4
click at [233, 78] on div "Back All Products Adhesives After Market Parts Automotive Chemicals Body Hardwa…" at bounding box center [571, 87] width 758 height 27
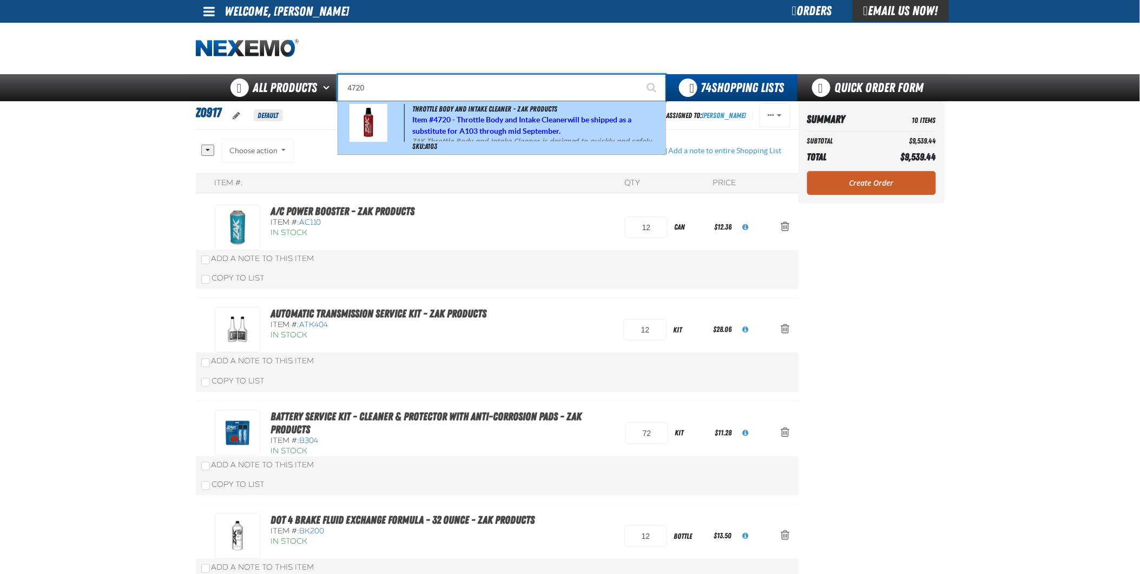
click at [522, 122] on strong "4720 - Throttle Body and Intake Cleaner" at bounding box center [501, 119] width 134 height 9
type input "Throttle Body and Intake Cleaner - ZAK Products"
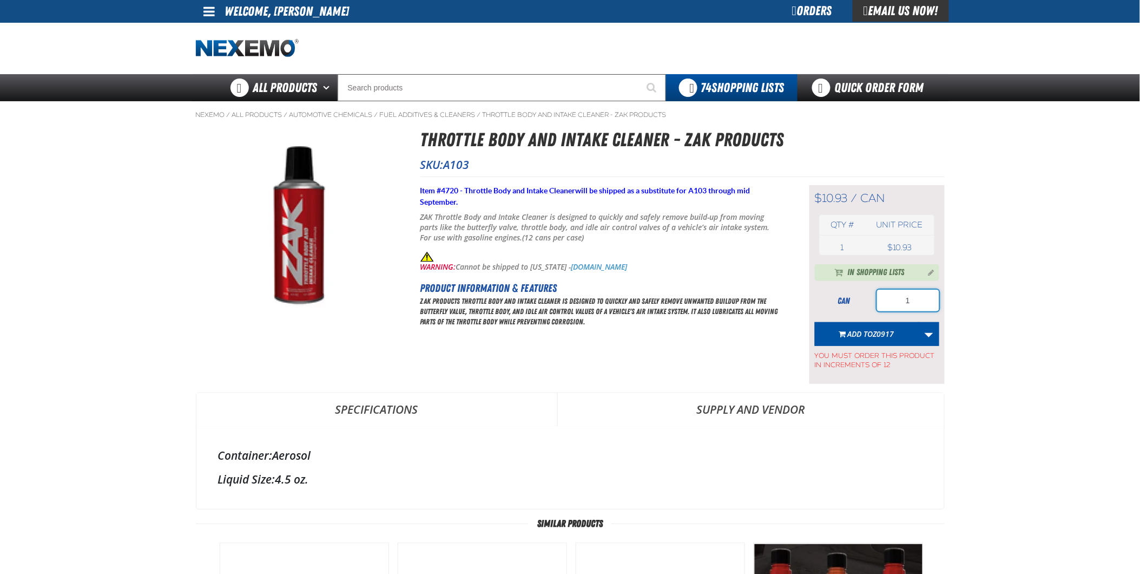
drag, startPoint x: 928, startPoint y: 300, endPoint x: 778, endPoint y: 297, distance: 149.4
click at [778, 297] on div "Short Description: Item # 4720 - Throttle Body and Intake Cleaner will be shipp…" at bounding box center [683, 279] width 524 height 207
type input "12"
click at [875, 343] on button "Add to Z0917" at bounding box center [867, 334] width 104 height 24
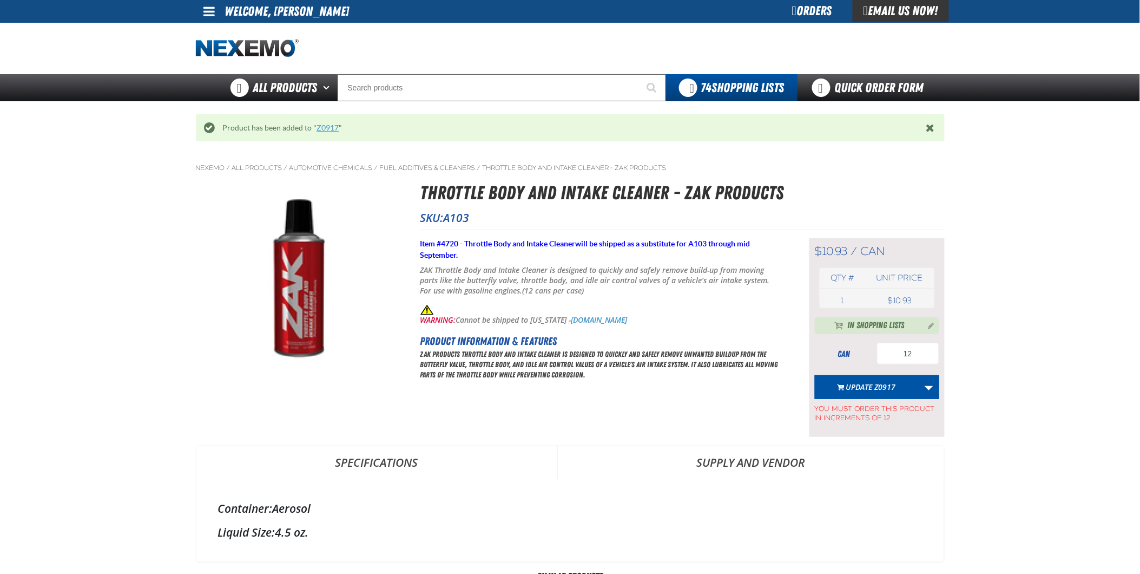
click at [330, 128] on link "Z0917" at bounding box center [328, 127] width 22 height 9
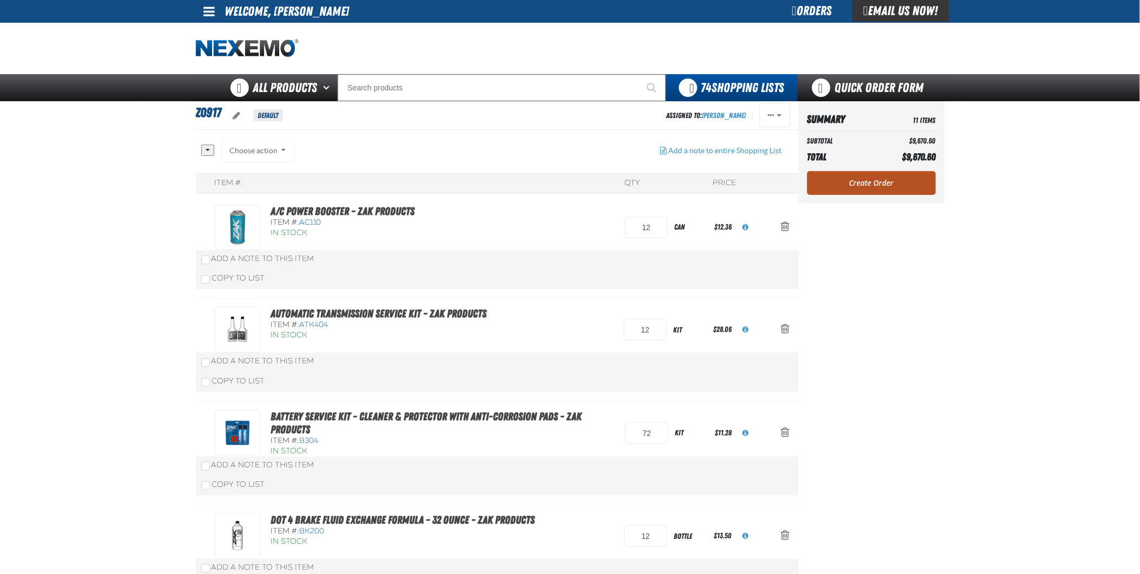
click at [886, 177] on link "Create Order" at bounding box center [871, 183] width 129 height 24
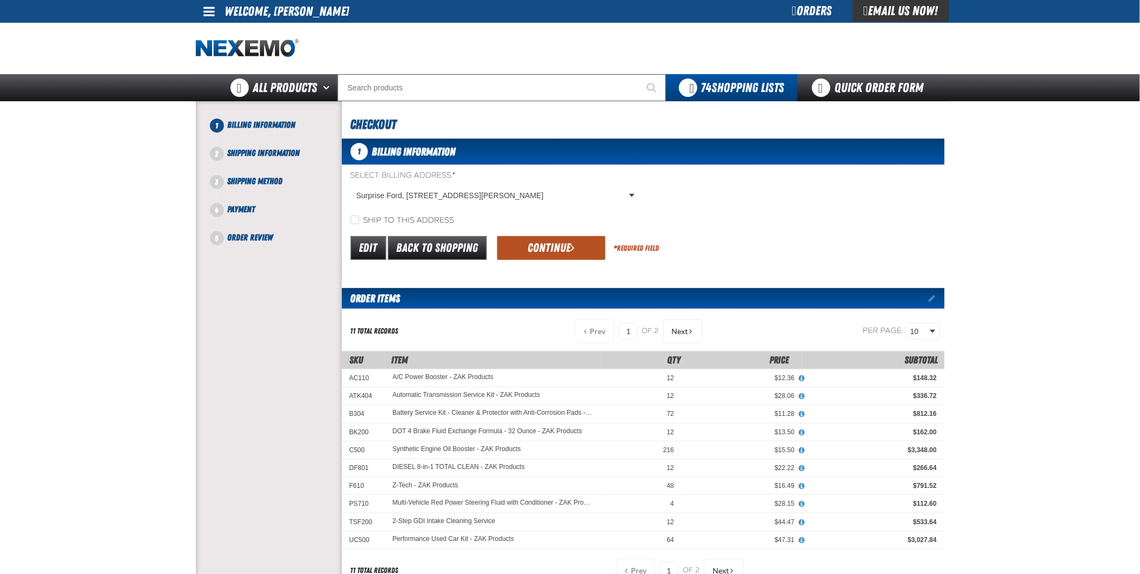
click at [561, 253] on button "Continue" at bounding box center [551, 248] width 108 height 24
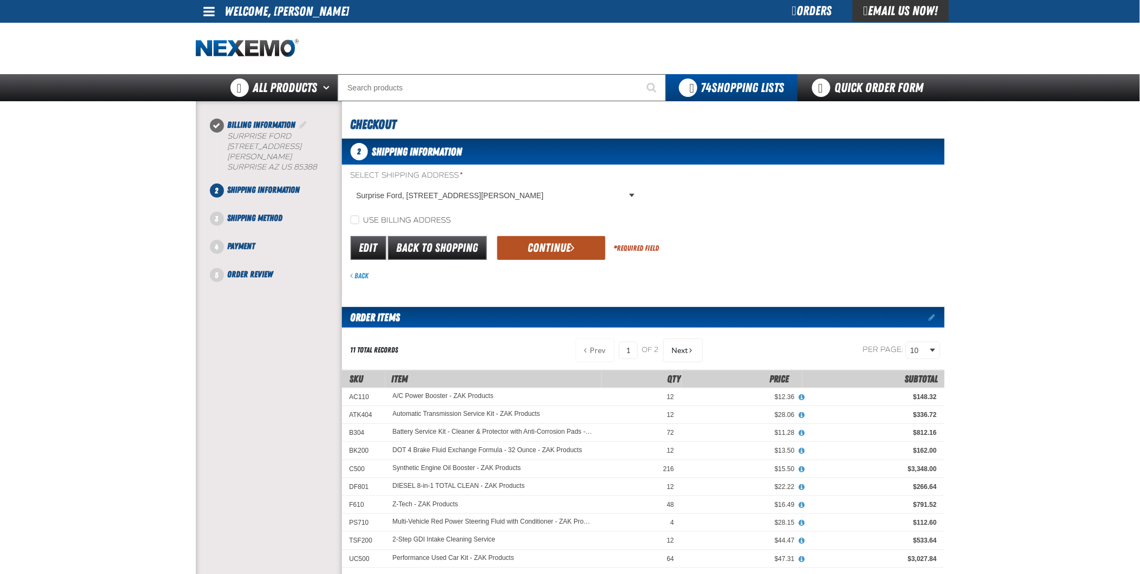
click at [551, 244] on button "Continue" at bounding box center [551, 248] width 108 height 24
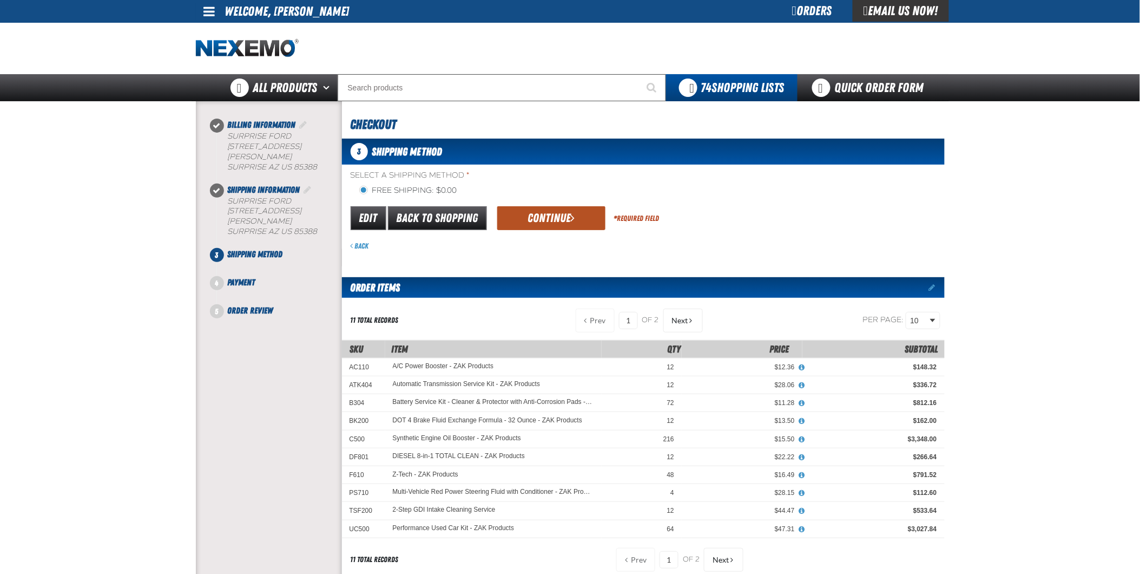
click at [566, 216] on button "Continue" at bounding box center [551, 218] width 108 height 24
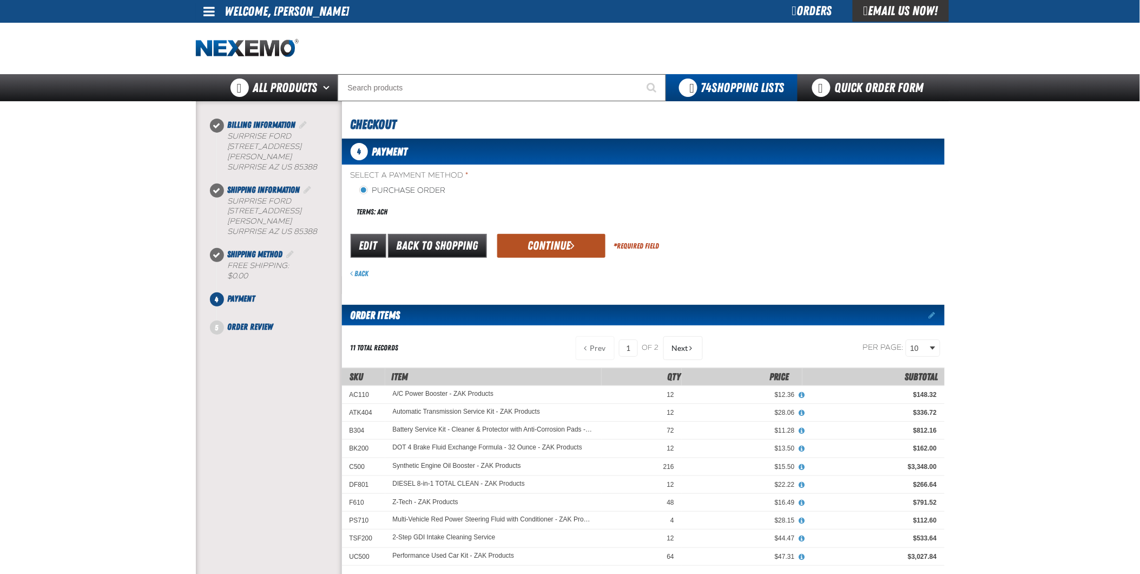
click at [544, 251] on button "Continue" at bounding box center [551, 246] width 108 height 24
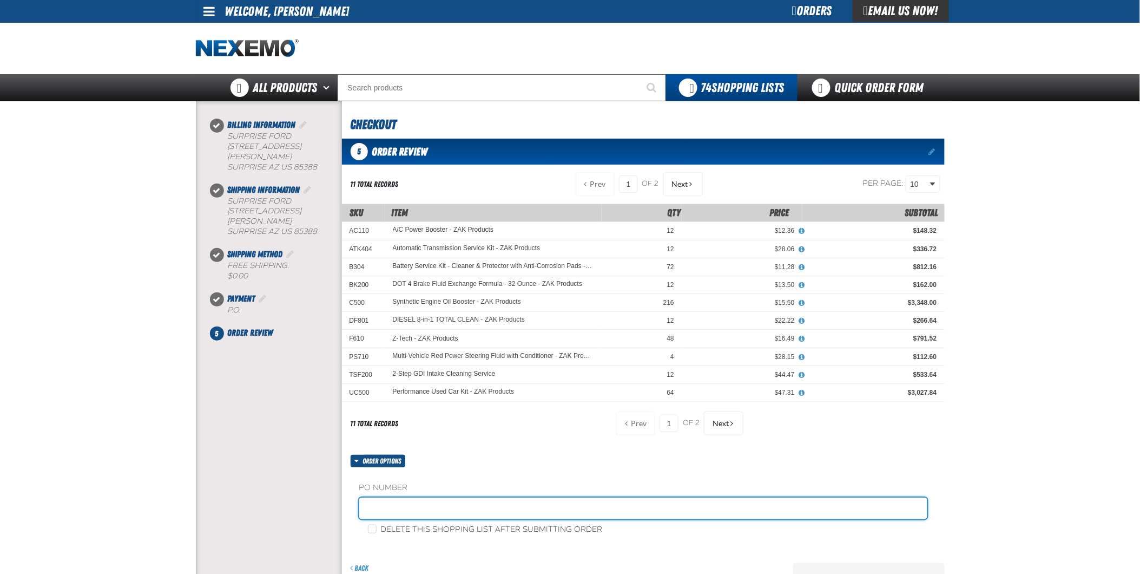
click at [490, 502] on input "text" at bounding box center [643, 508] width 568 height 22
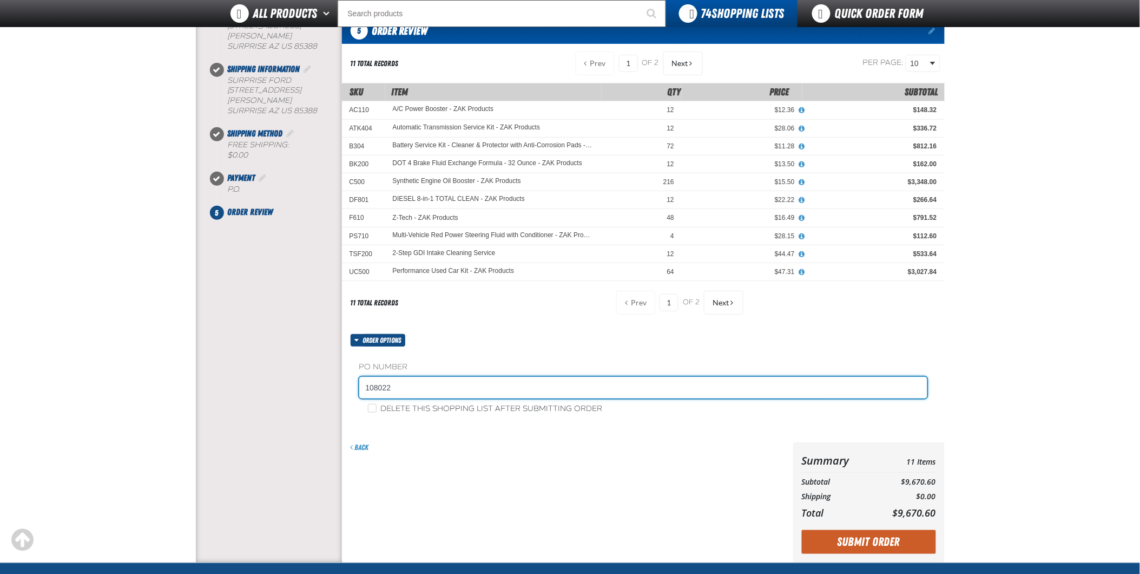
scroll to position [240, 0]
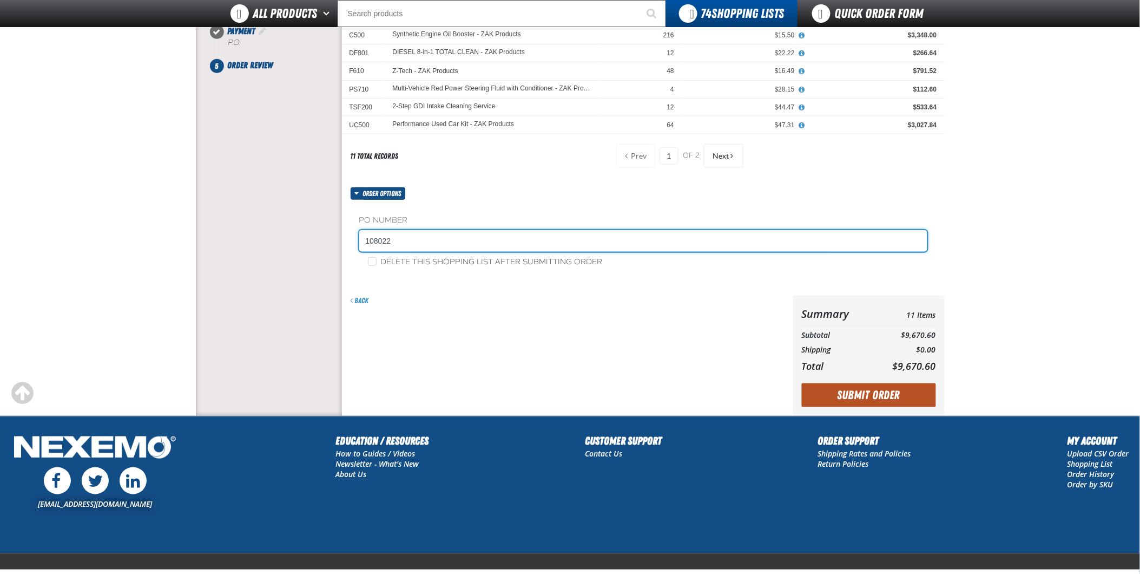
type input "108022"
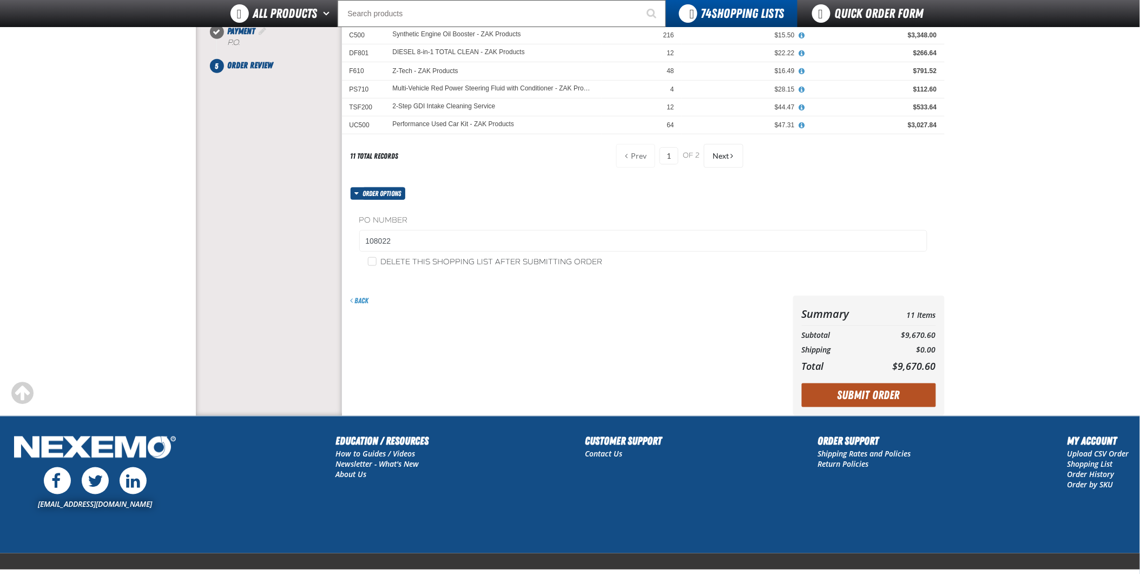
click at [895, 397] on button "Submit Order" at bounding box center [869, 395] width 134 height 24
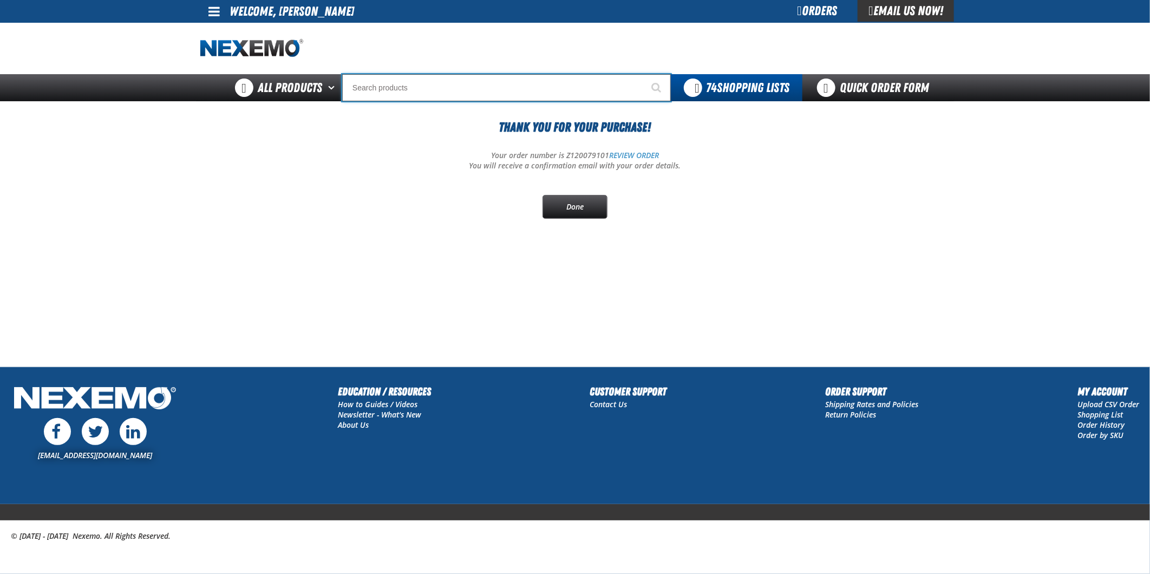
click at [390, 82] on input "Search" at bounding box center [506, 87] width 329 height 27
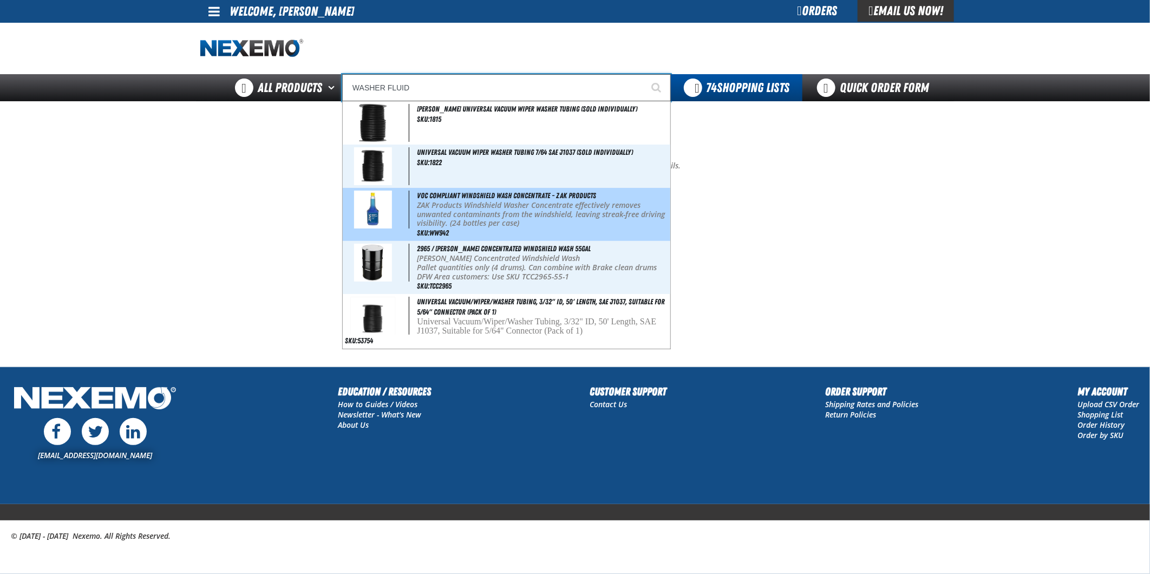
click at [536, 201] on p "ZAK Products Windshield Washer Concentrate effectively removes unwanted contami…" at bounding box center [542, 214] width 251 height 27
type input "VOC Compliant Windshield Wash Concentrate - ZAK Products"
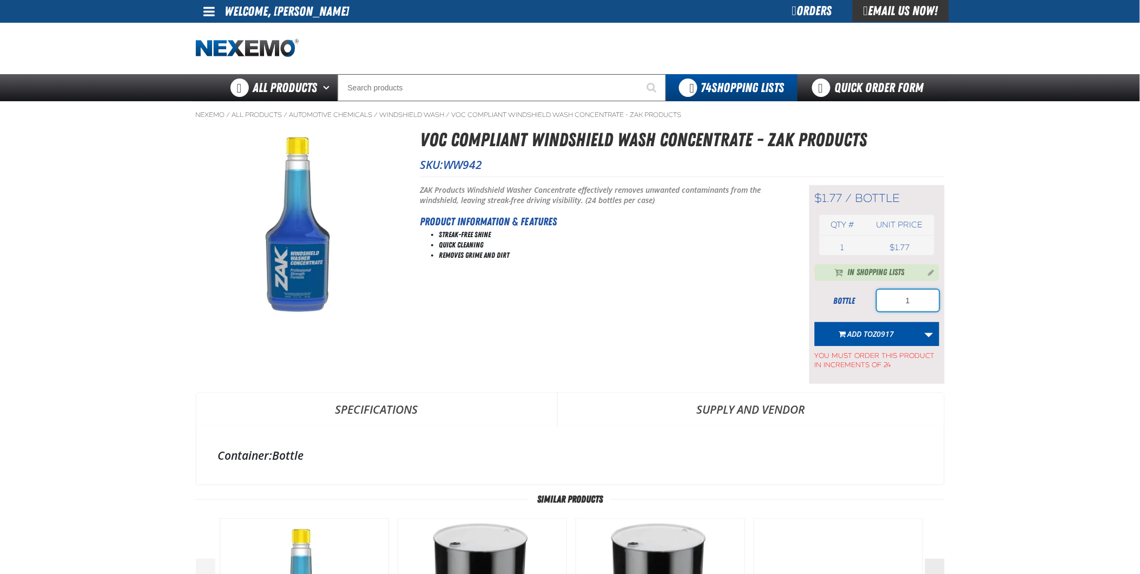
drag, startPoint x: 922, startPoint y: 302, endPoint x: 837, endPoint y: 293, distance: 85.5
click at [837, 293] on div "bottle 1" at bounding box center [877, 301] width 124 height 22
type input "12"
click at [909, 341] on button "Add to Z0917" at bounding box center [867, 334] width 104 height 24
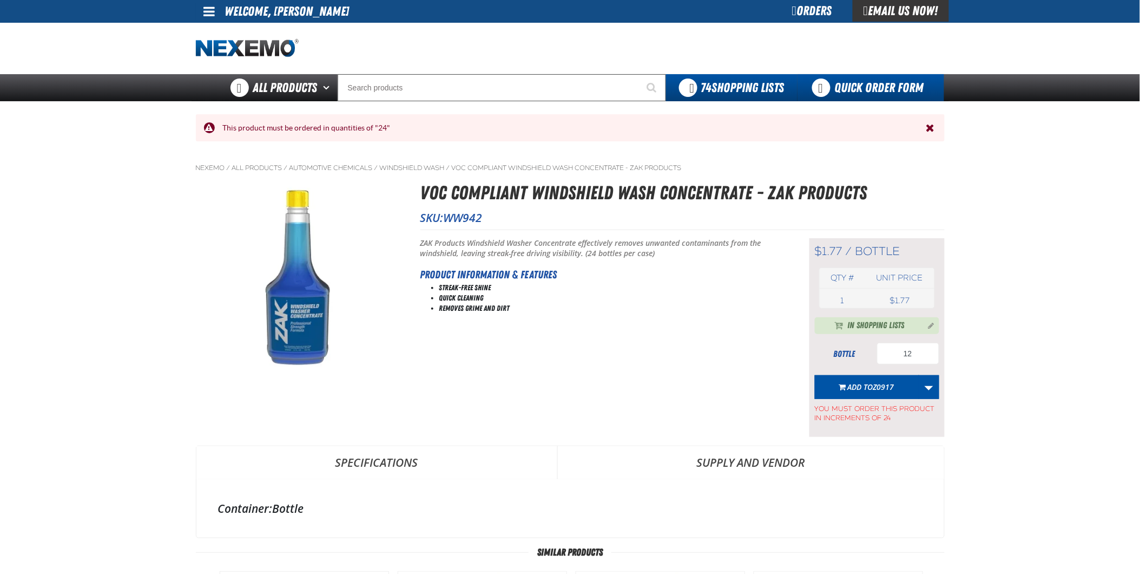
click at [872, 84] on link "Quick Order Form" at bounding box center [871, 87] width 147 height 27
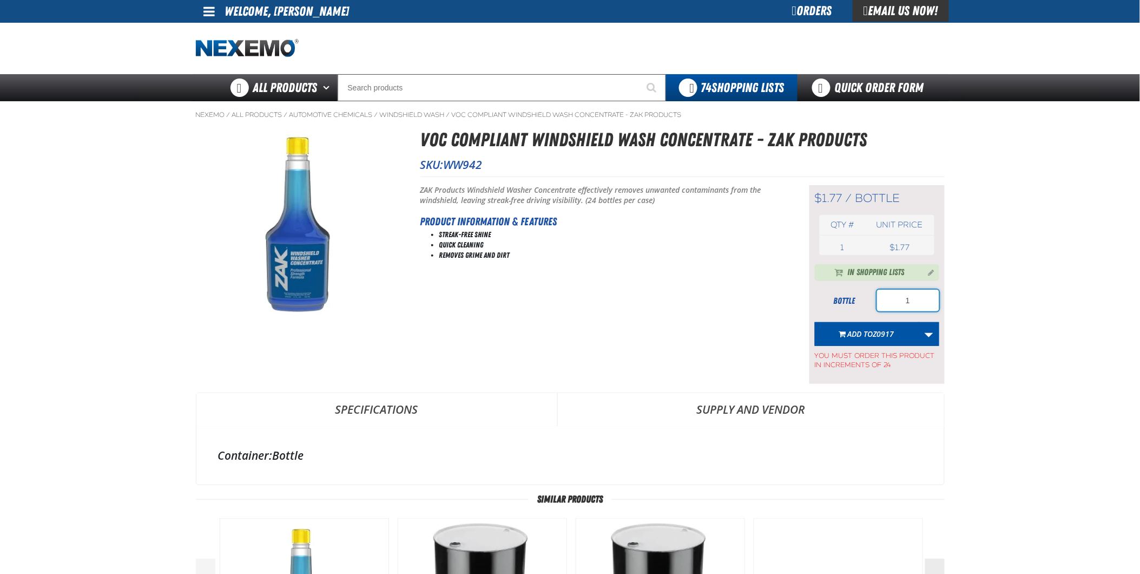
drag, startPoint x: 927, startPoint y: 307, endPoint x: 904, endPoint y: 300, distance: 23.3
click at [906, 301] on input "1" at bounding box center [908, 301] width 62 height 22
type input "12"
click at [929, 270] on button "Manage current product in the Shopping List" at bounding box center [928, 271] width 17 height 13
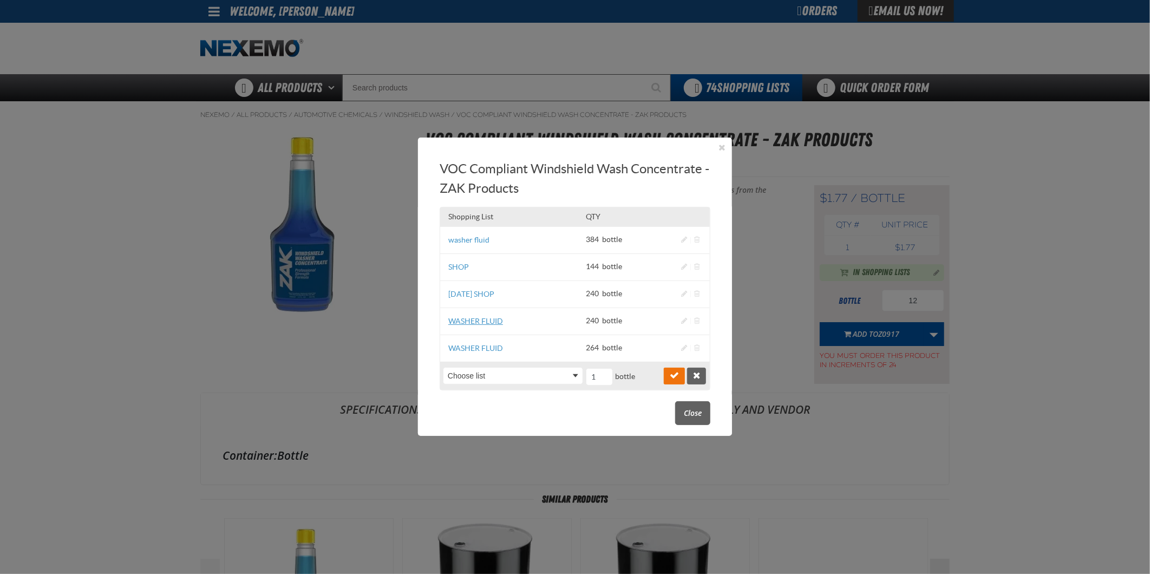
click at [501, 322] on link "WASHER FLUID" at bounding box center [475, 321] width 55 height 9
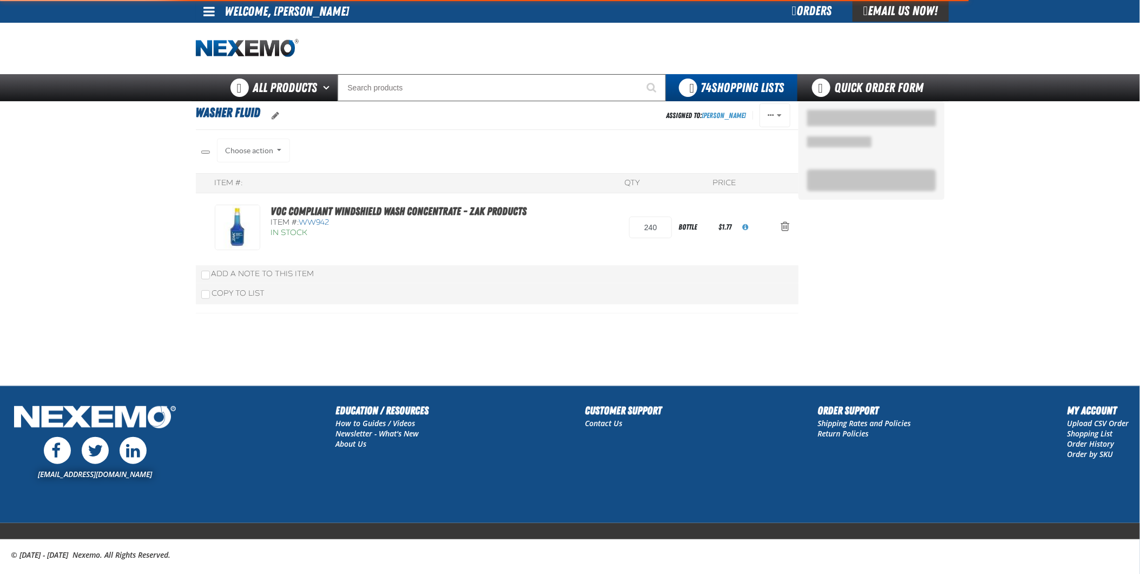
click at [470, 321] on section "WASHER FLUID Assigned To: [PERSON_NAME] Reassign Edit Duplicate Set as Default …" at bounding box center [497, 243] width 603 height 284
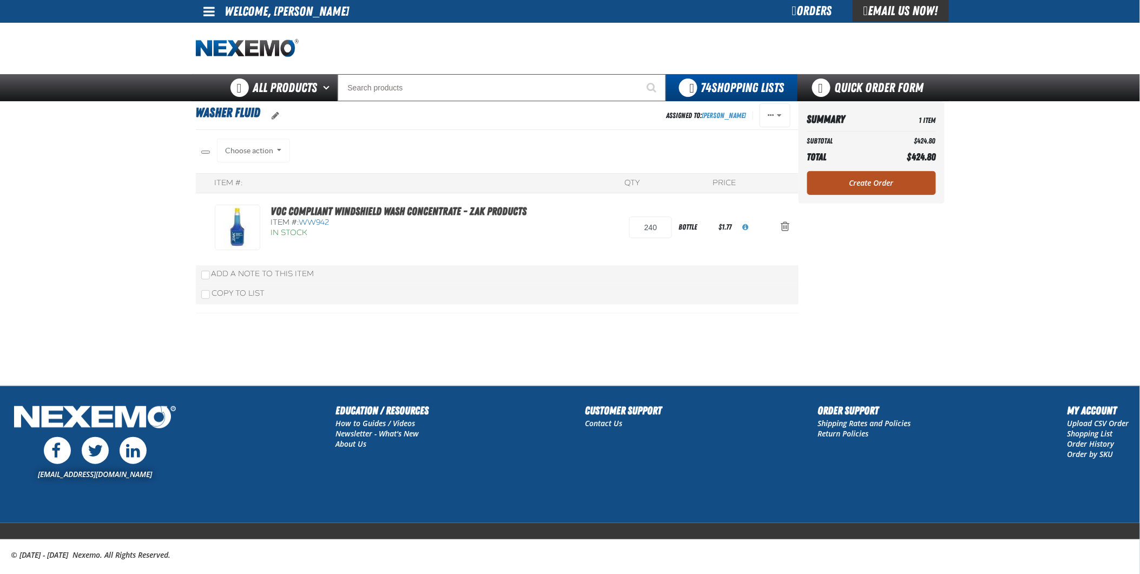
click at [877, 182] on link "Create Order" at bounding box center [871, 183] width 129 height 24
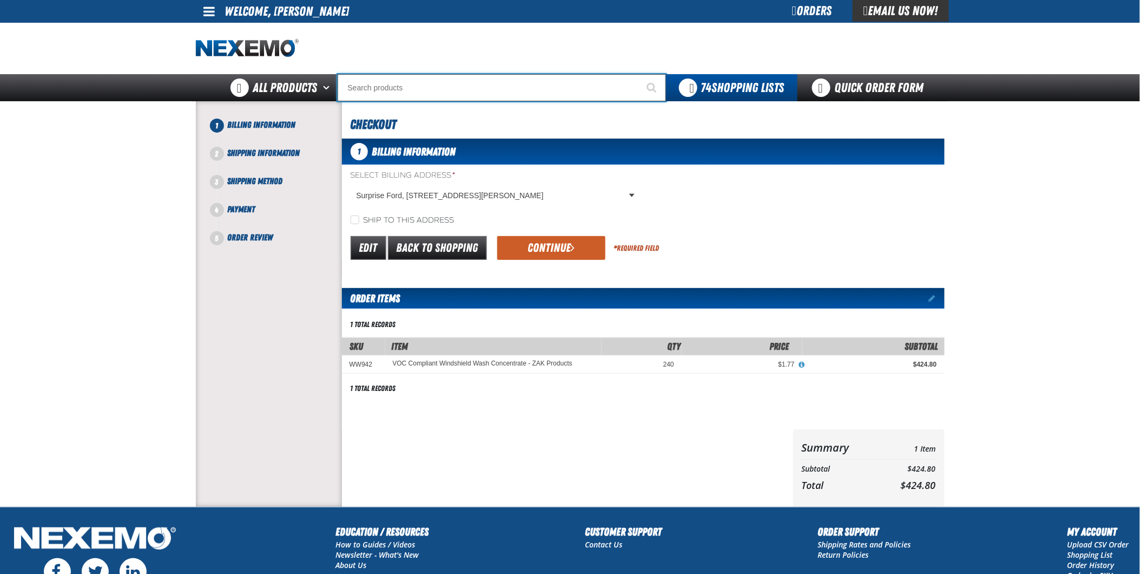
click at [468, 85] on input "Search" at bounding box center [502, 87] width 329 height 27
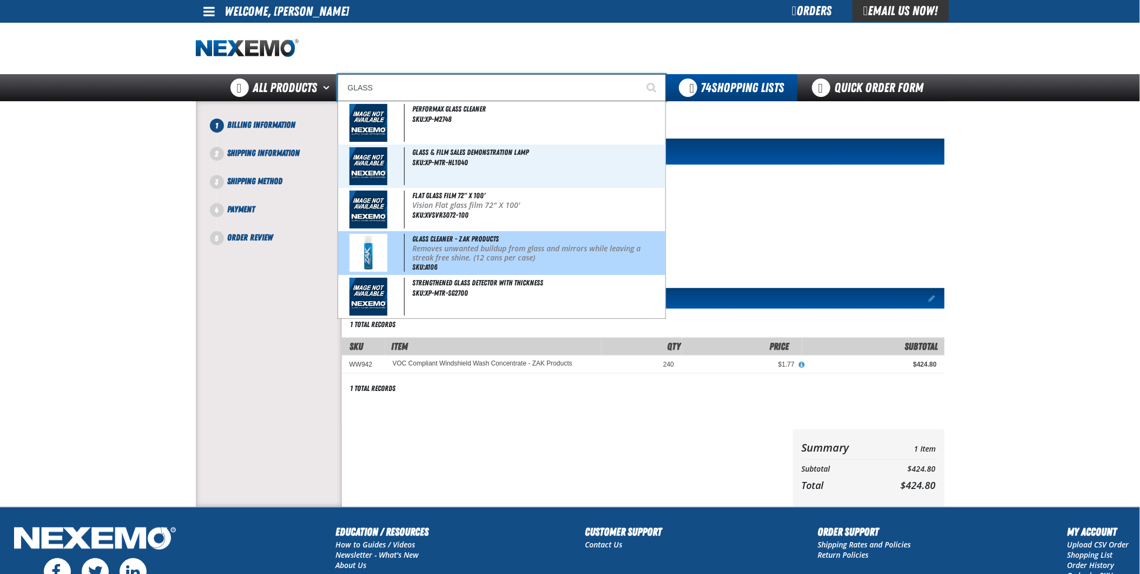
click at [458, 250] on p "Removes unwanted buildup from glass and mirrors while leaving a streak free shi…" at bounding box center [537, 253] width 251 height 18
type input "Glass Cleaner - ZAK Products"
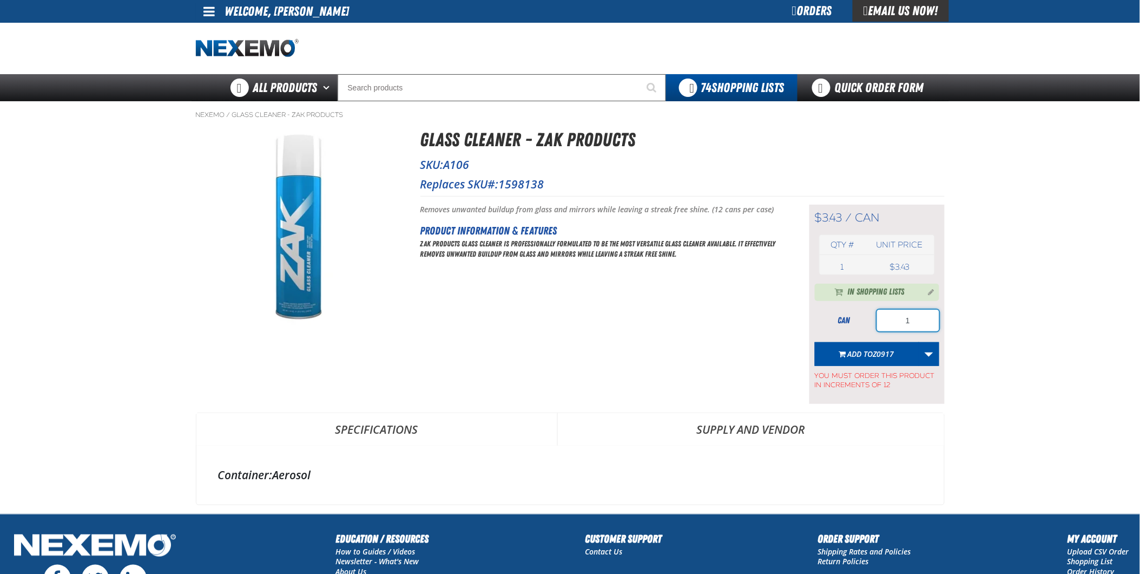
click at [919, 315] on input "1" at bounding box center [908, 321] width 62 height 22
type input "12"
click at [877, 290] on span "In Shopping Lists" at bounding box center [876, 292] width 57 height 13
click at [928, 291] on button "Manage current product in the Shopping List" at bounding box center [928, 291] width 17 height 13
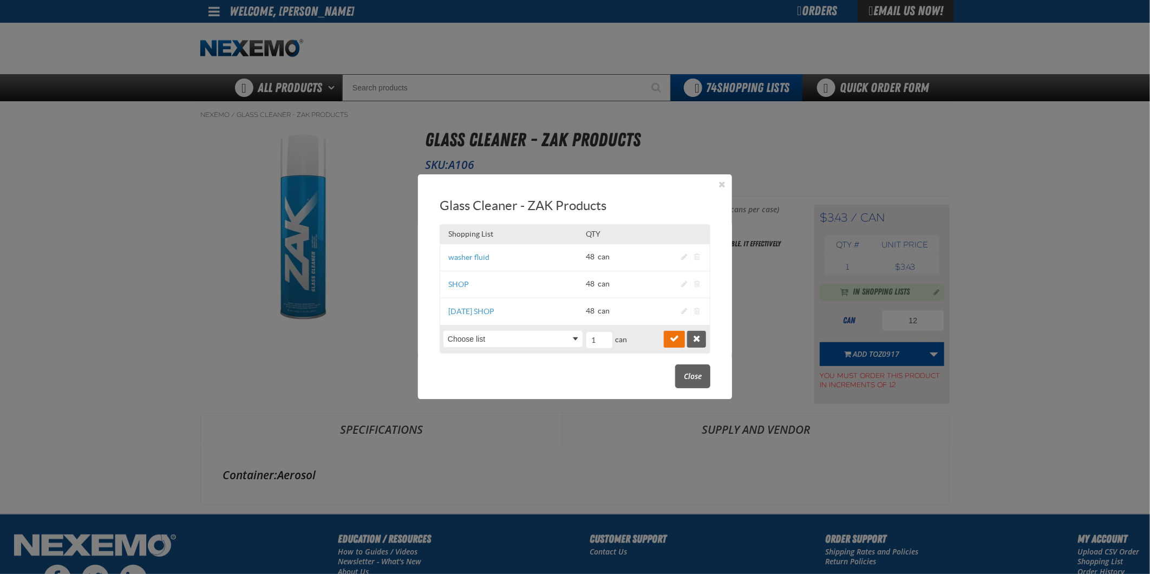
click at [761, 93] on div at bounding box center [575, 287] width 1150 height 574
click at [727, 183] on button "Close" at bounding box center [721, 184] width 13 height 13
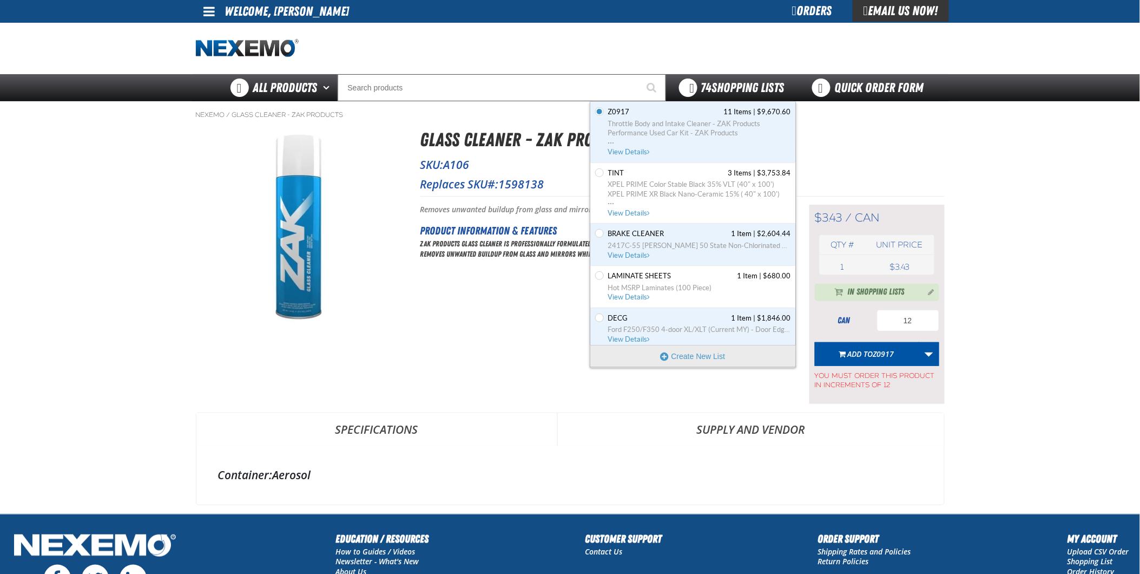
click at [748, 90] on span "74 Shopping Lists" at bounding box center [742, 87] width 83 height 15
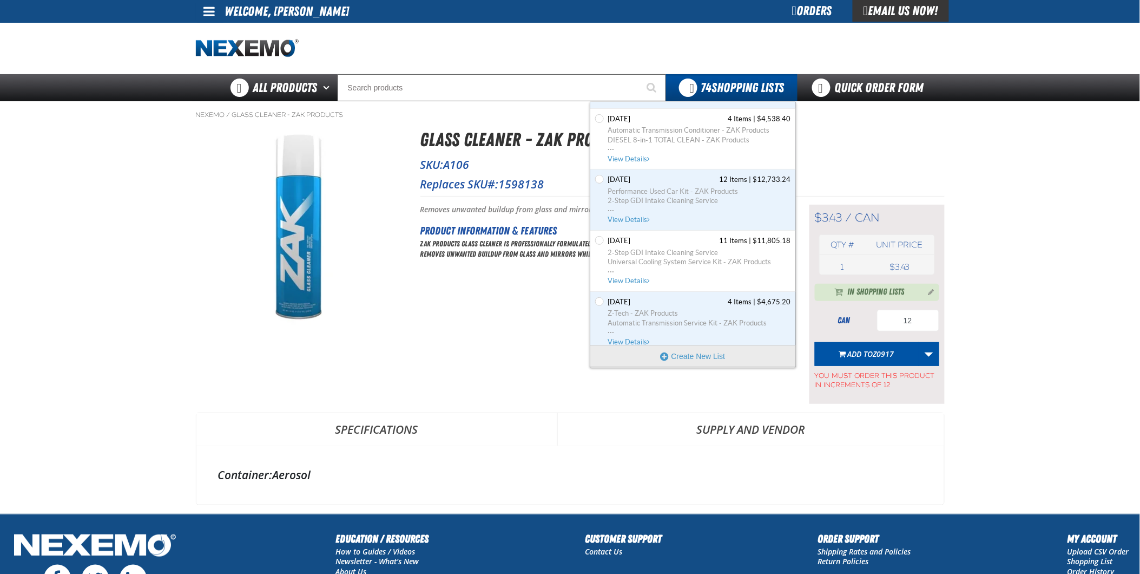
scroll to position [842, 0]
click at [428, 97] on input "Search" at bounding box center [502, 87] width 329 height 27
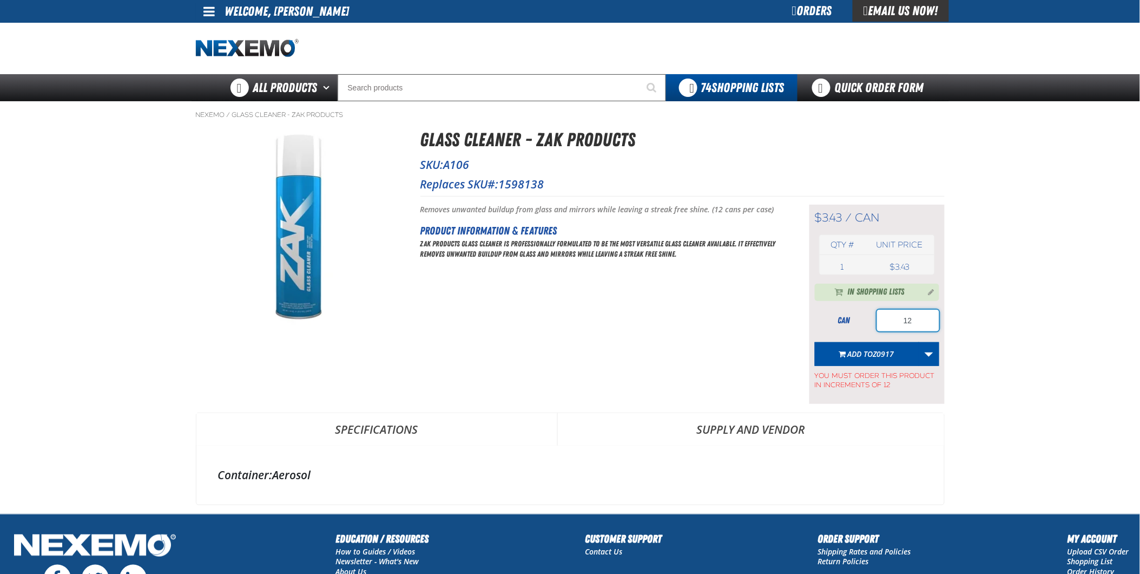
click at [934, 321] on input "12" at bounding box center [908, 321] width 62 height 22
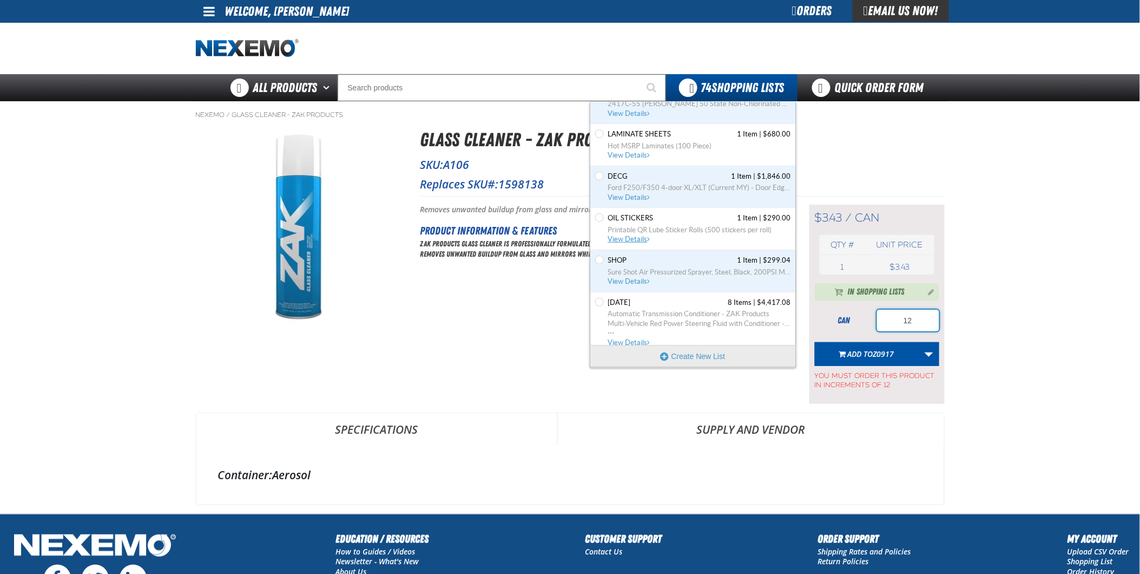
scroll to position [180, 0]
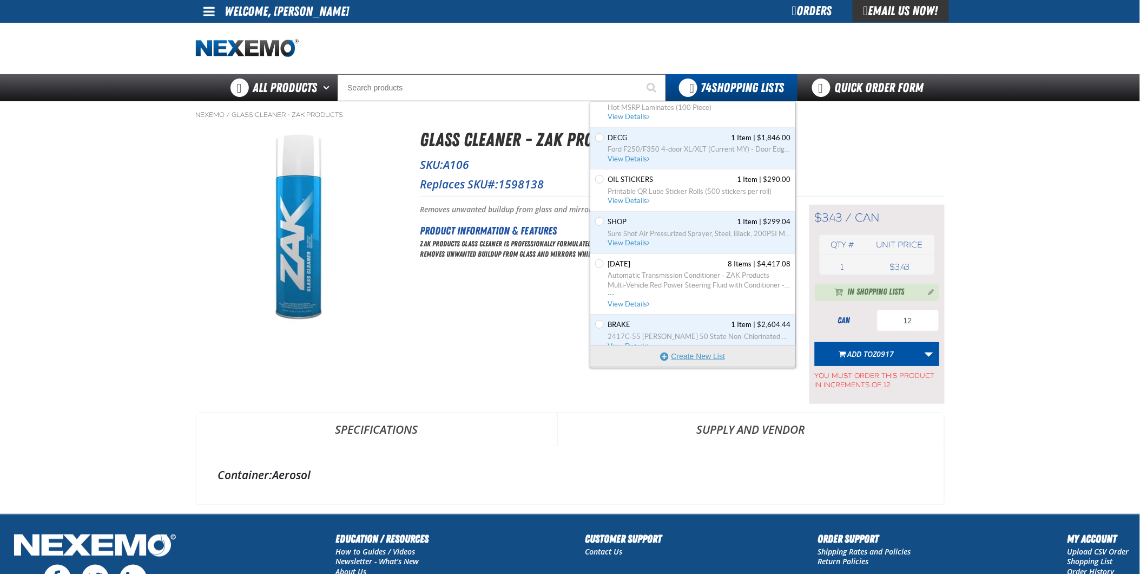
click at [714, 355] on button "Create New List" at bounding box center [693, 356] width 206 height 22
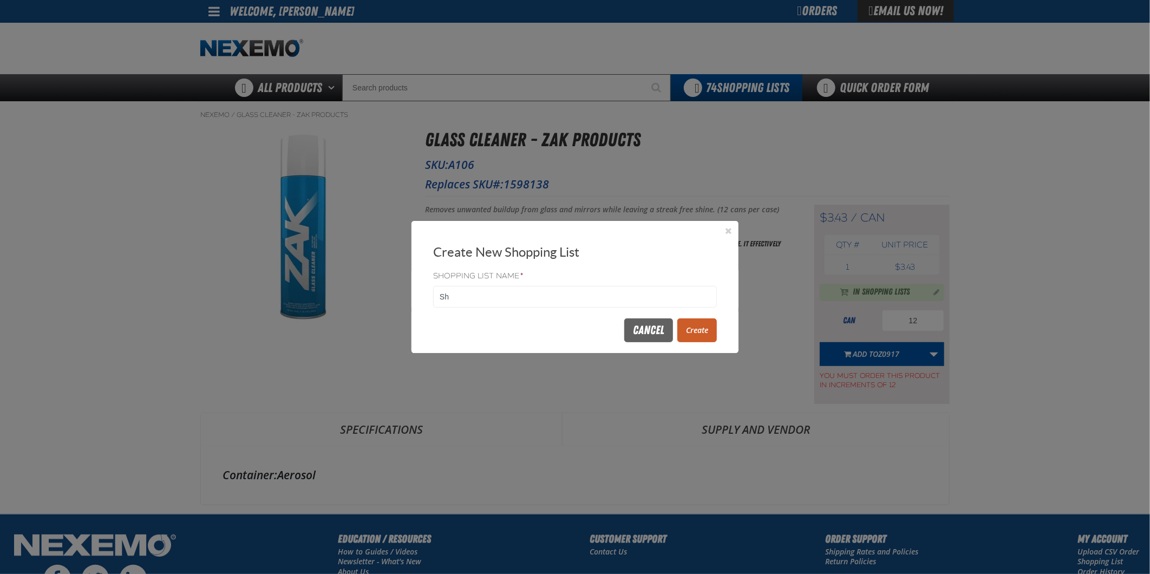
type input "S"
type input "g"
type input "glass/washer"
click at [693, 329] on button "Create" at bounding box center [697, 330] width 40 height 24
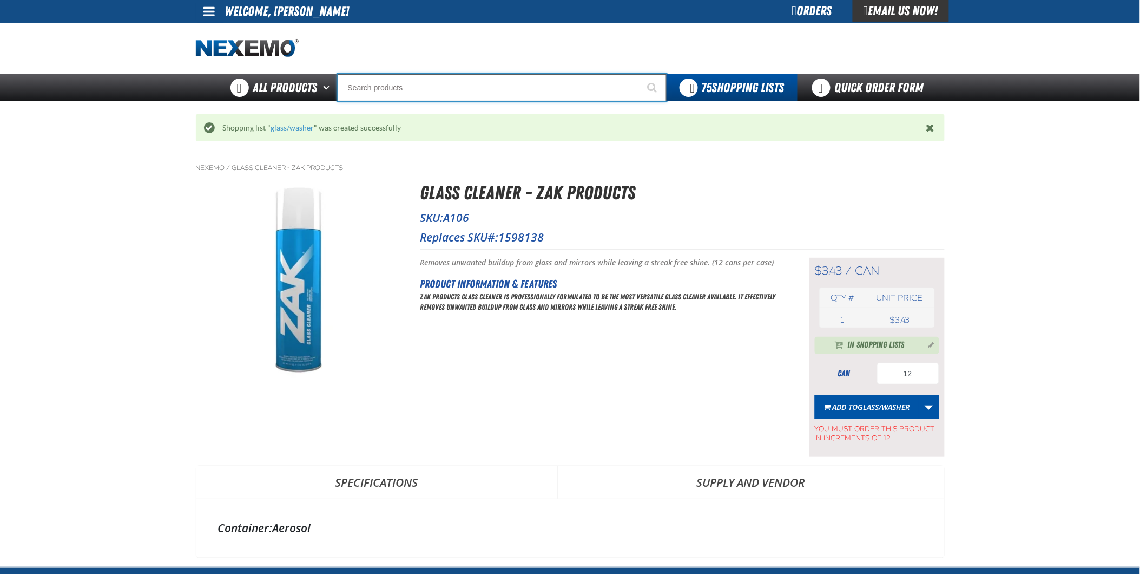
click at [523, 80] on input "Search" at bounding box center [502, 87] width 329 height 27
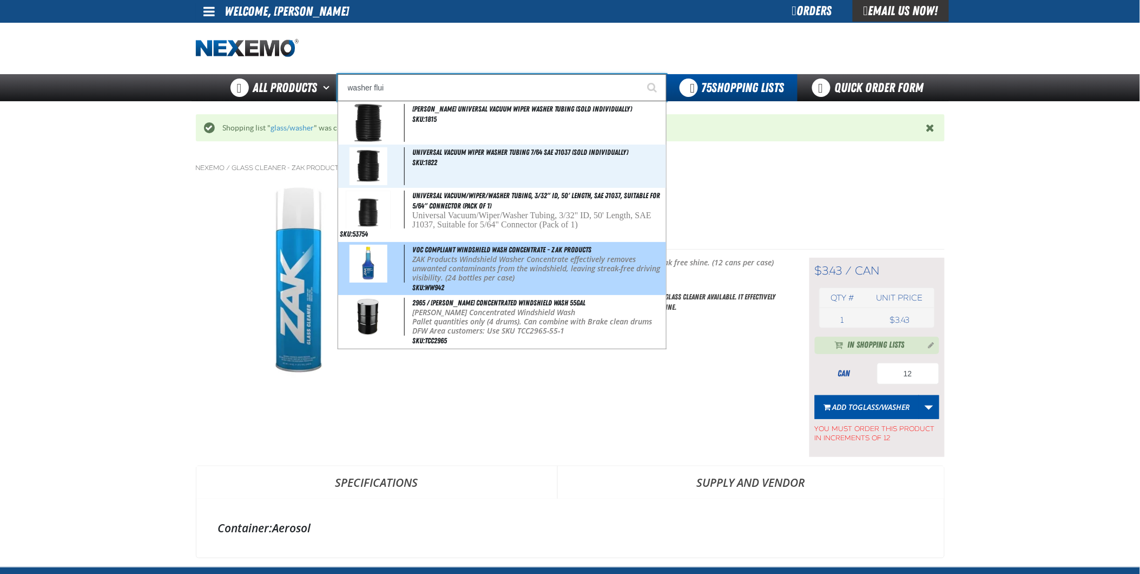
click at [534, 249] on span "VOC Compliant Windshield Wash Concentrate - ZAK Products" at bounding box center [501, 249] width 179 height 9
type input "VOC Compliant Windshield Wash Concentrate - ZAK Products"
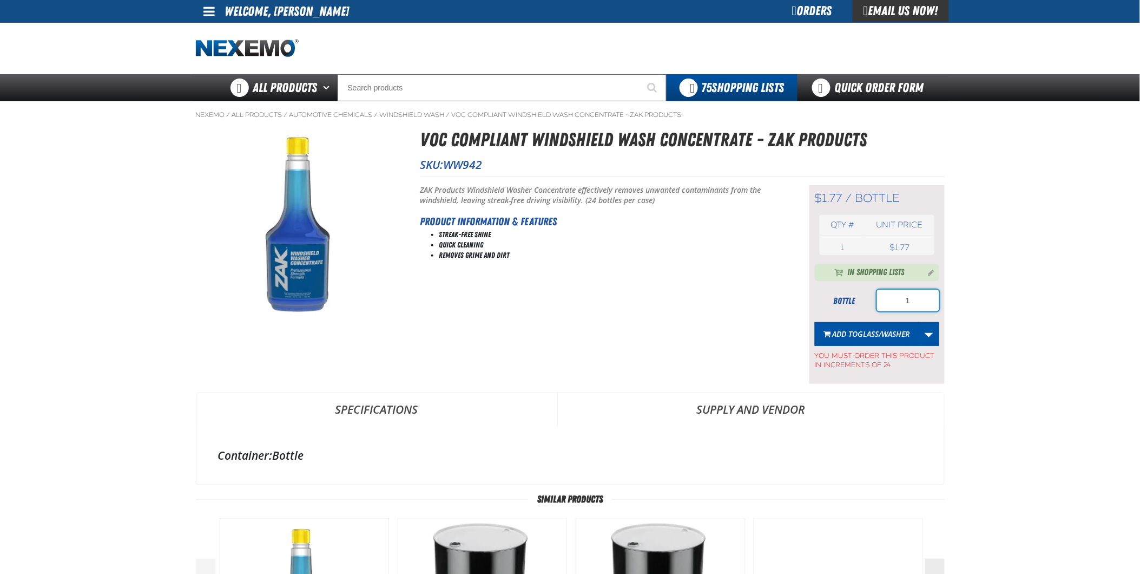
drag, startPoint x: 927, startPoint y: 302, endPoint x: 863, endPoint y: 318, distance: 66.4
click at [830, 284] on div "In Shopping Lists bottle 1 Add to glass/washer Update washer fluid Update SHOP …" at bounding box center [877, 317] width 124 height 106
click at [888, 337] on span "glass/washer" at bounding box center [884, 334] width 52 height 10
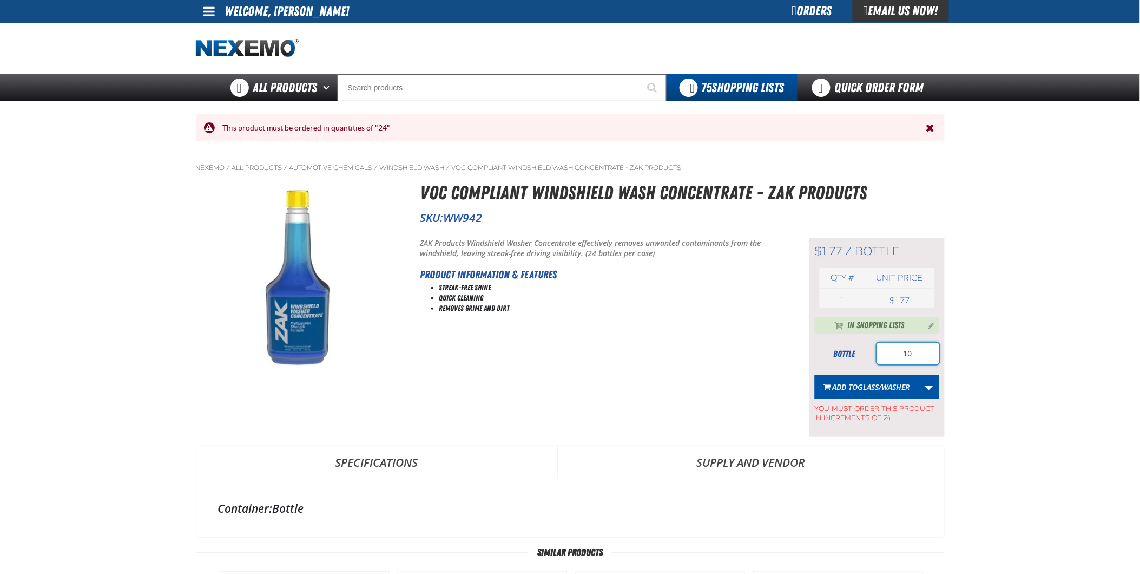
drag, startPoint x: 924, startPoint y: 352, endPoint x: 705, endPoint y: 347, distance: 219.8
click at [697, 352] on div "Short Description: ZAK Products Windshield Washer Concentrate effectively remov…" at bounding box center [683, 332] width 524 height 207
type input "240"
click at [864, 391] on span "glass/washer" at bounding box center [884, 387] width 52 height 10
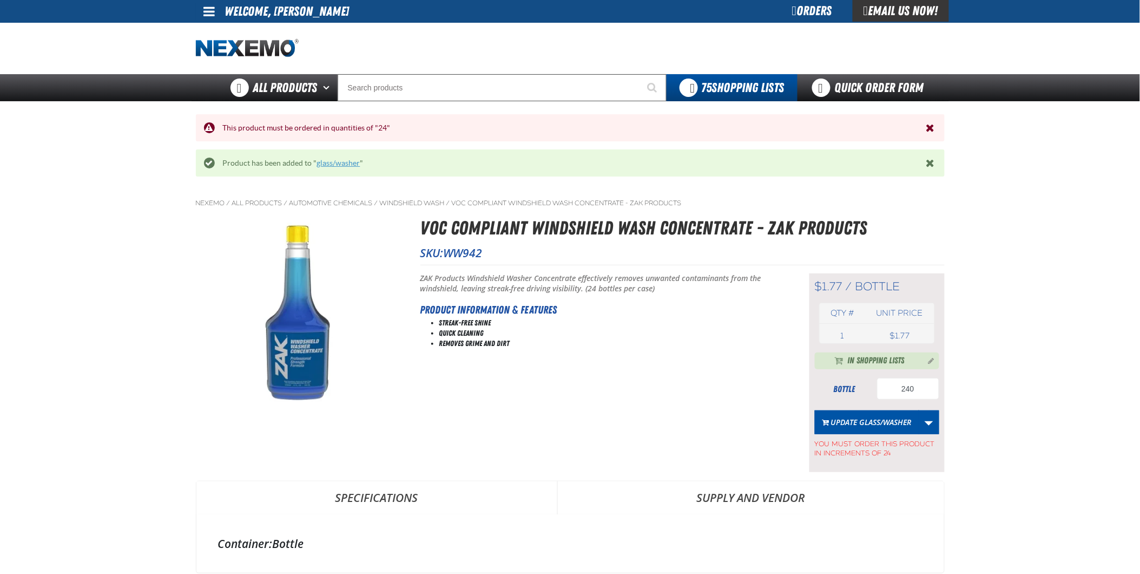
click at [338, 162] on link "glass/washer" at bounding box center [338, 163] width 43 height 9
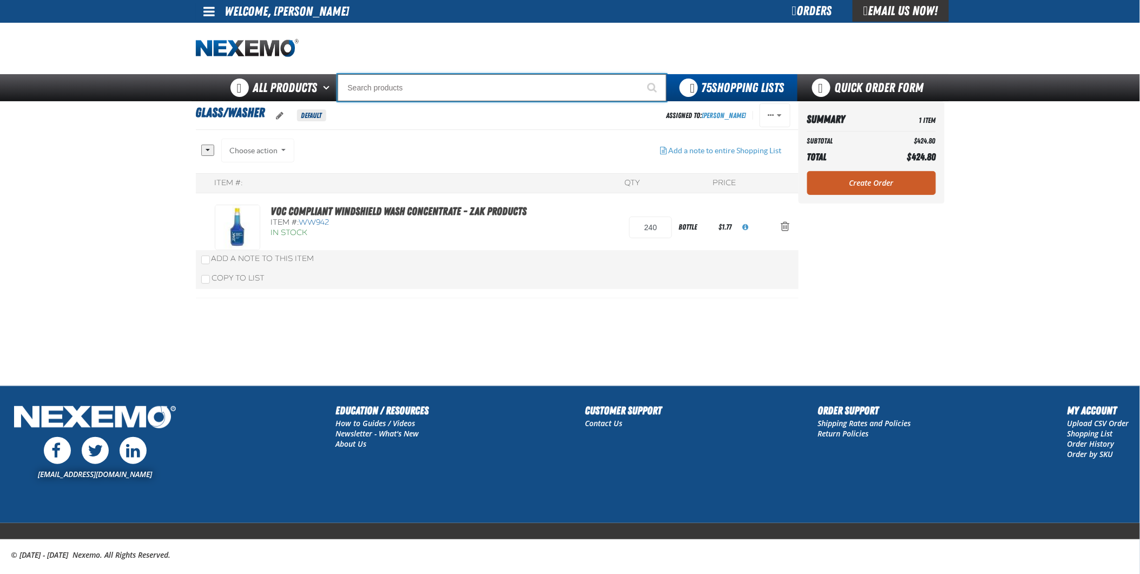
click at [464, 85] on input "Search" at bounding box center [502, 87] width 329 height 27
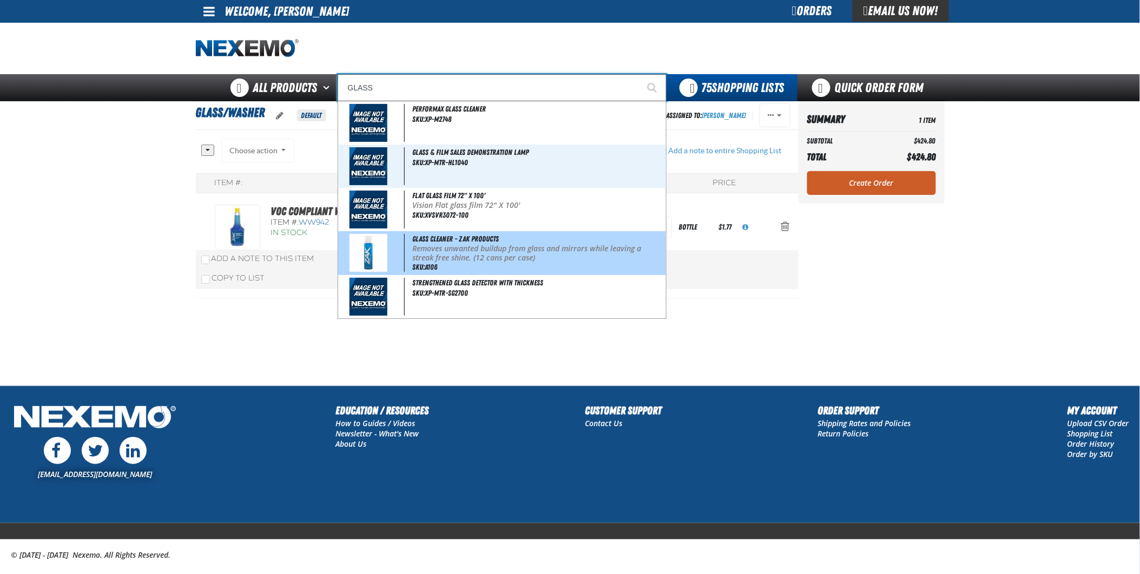
click at [493, 247] on p "Removes unwanted buildup from glass and mirrors while leaving a streak free shi…" at bounding box center [537, 253] width 251 height 18
type input "Glass Cleaner - ZAK Products"
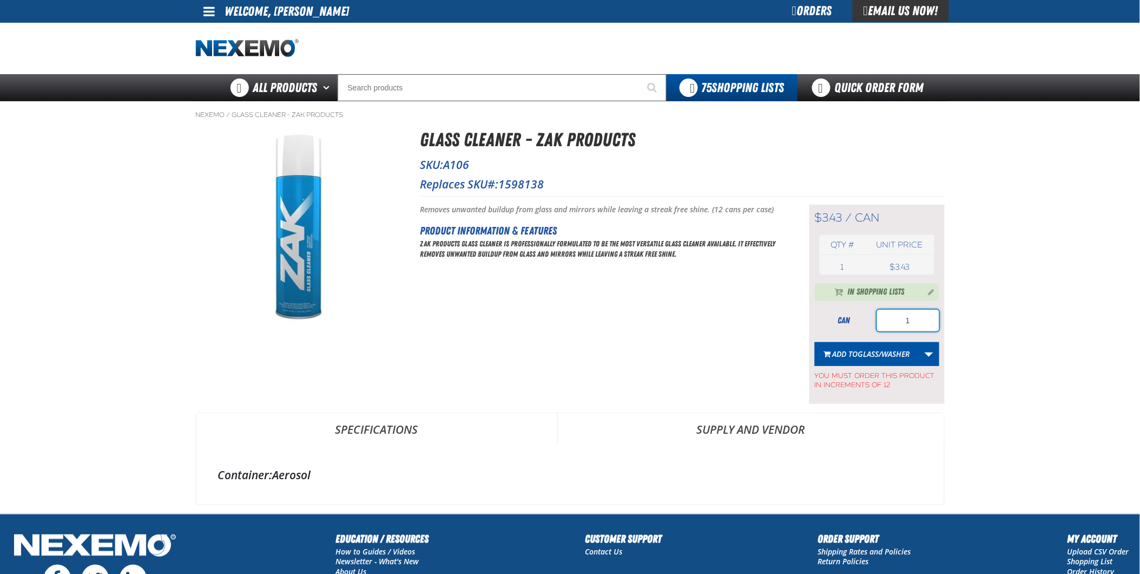
drag, startPoint x: 915, startPoint y: 317, endPoint x: 819, endPoint y: 315, distance: 96.4
click at [819, 315] on div "can 1" at bounding box center [877, 321] width 124 height 22
type input "120"
click at [897, 353] on span "glass/washer" at bounding box center [884, 354] width 52 height 10
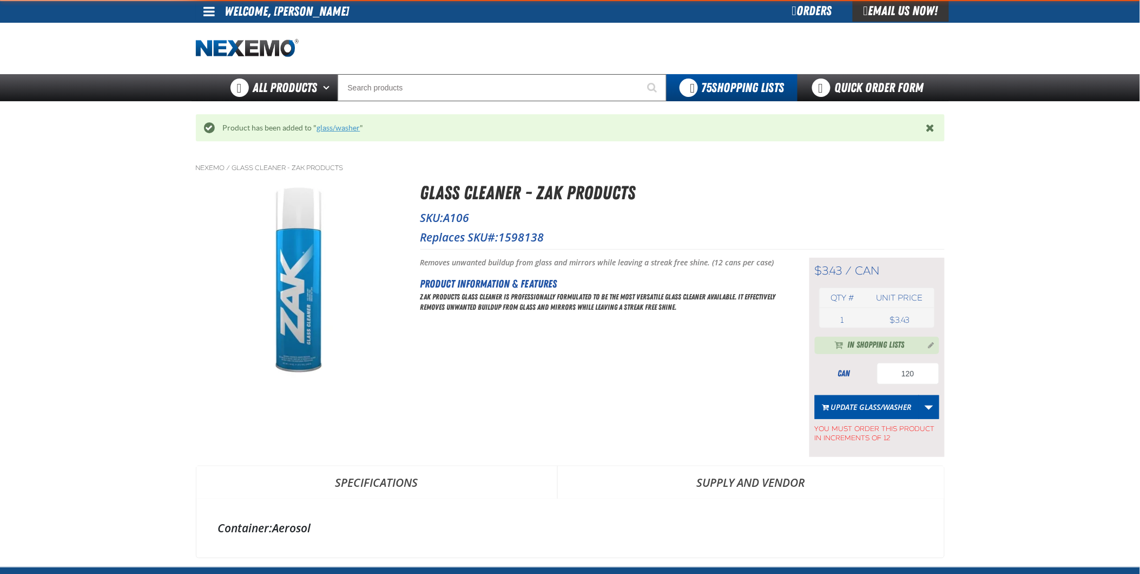
click at [347, 127] on link "glass/washer" at bounding box center [338, 127] width 43 height 9
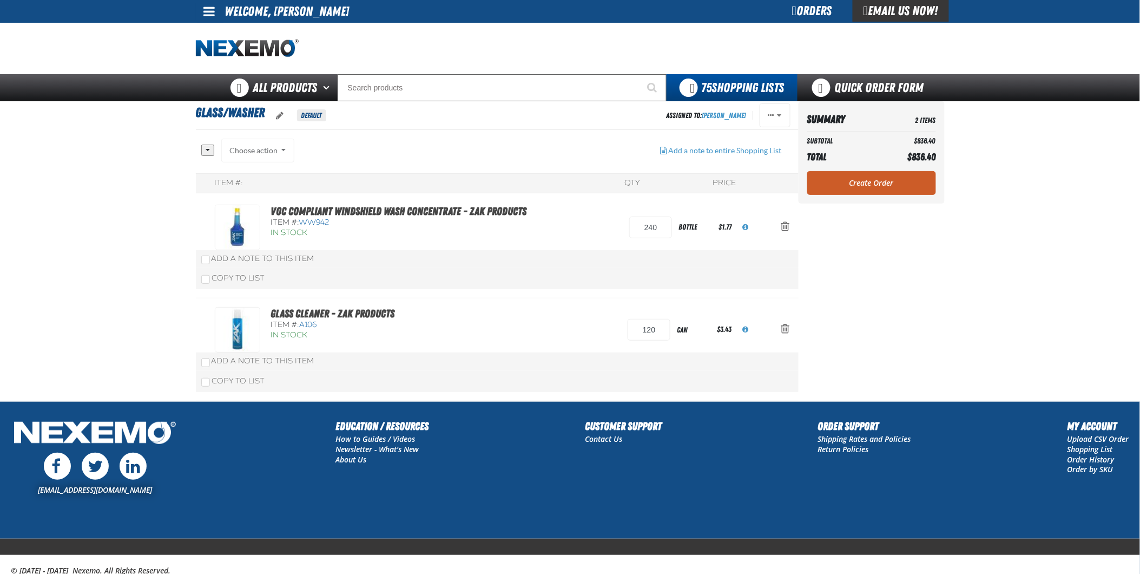
click at [858, 180] on link "Create Order" at bounding box center [871, 183] width 129 height 24
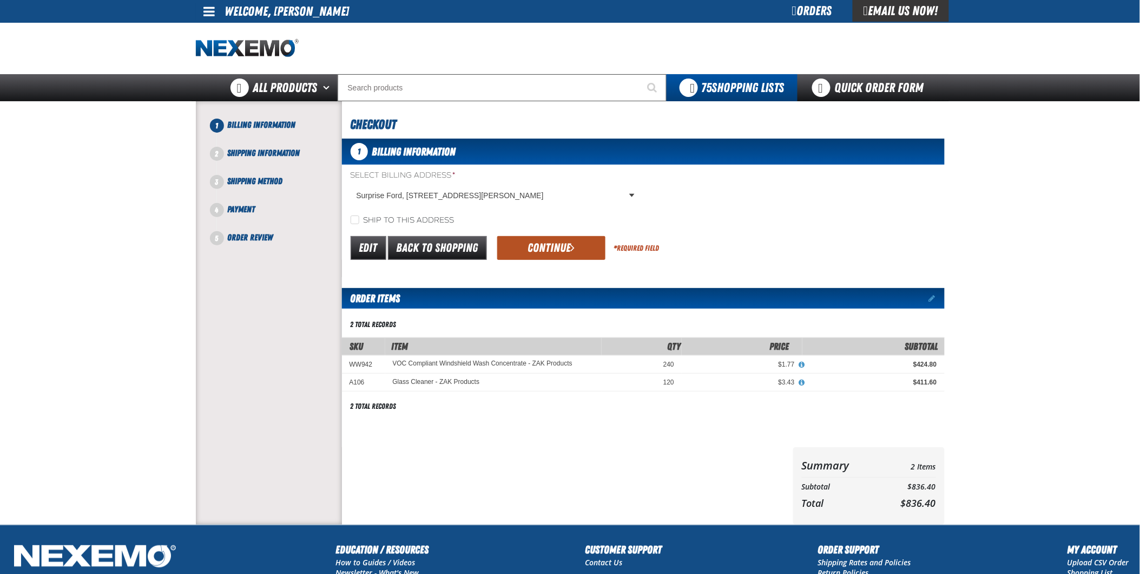
click at [554, 241] on button "Continue" at bounding box center [551, 248] width 108 height 24
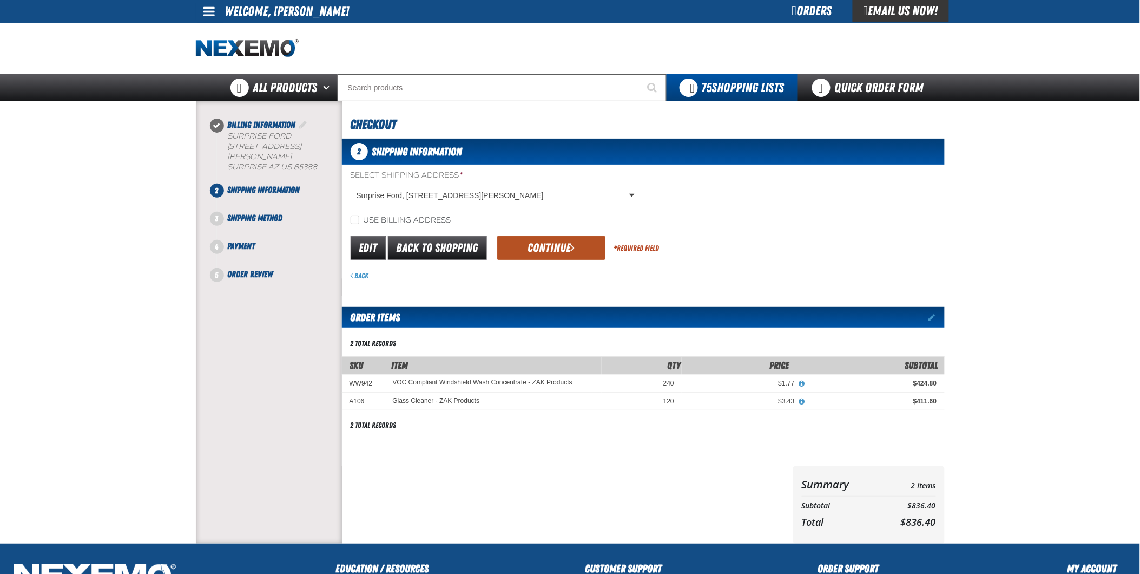
click at [555, 251] on button "Continue" at bounding box center [551, 248] width 108 height 24
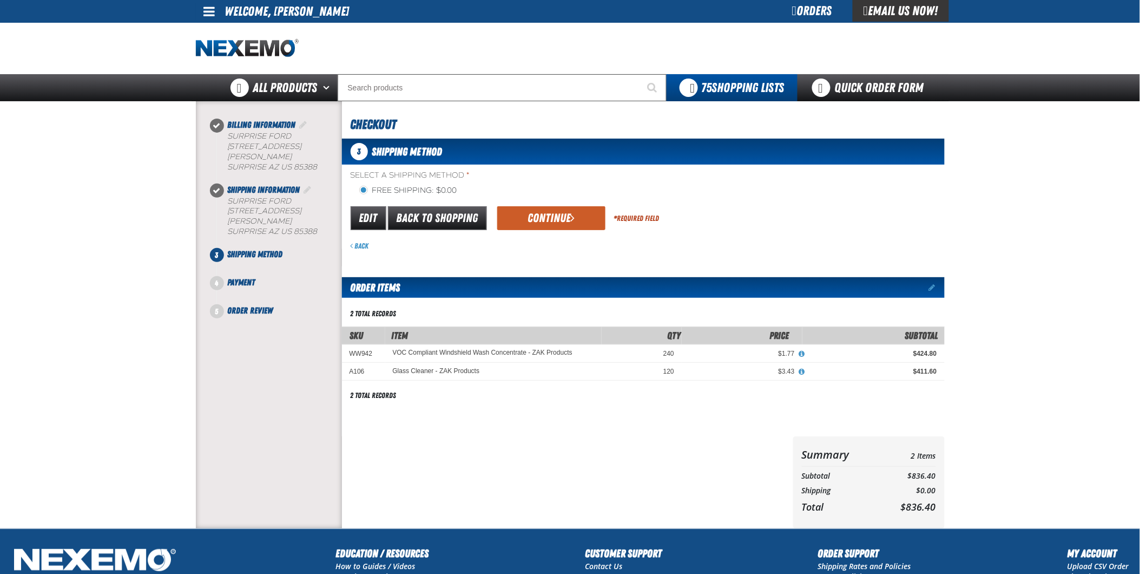
click at [568, 220] on button "Continue" at bounding box center [551, 218] width 108 height 24
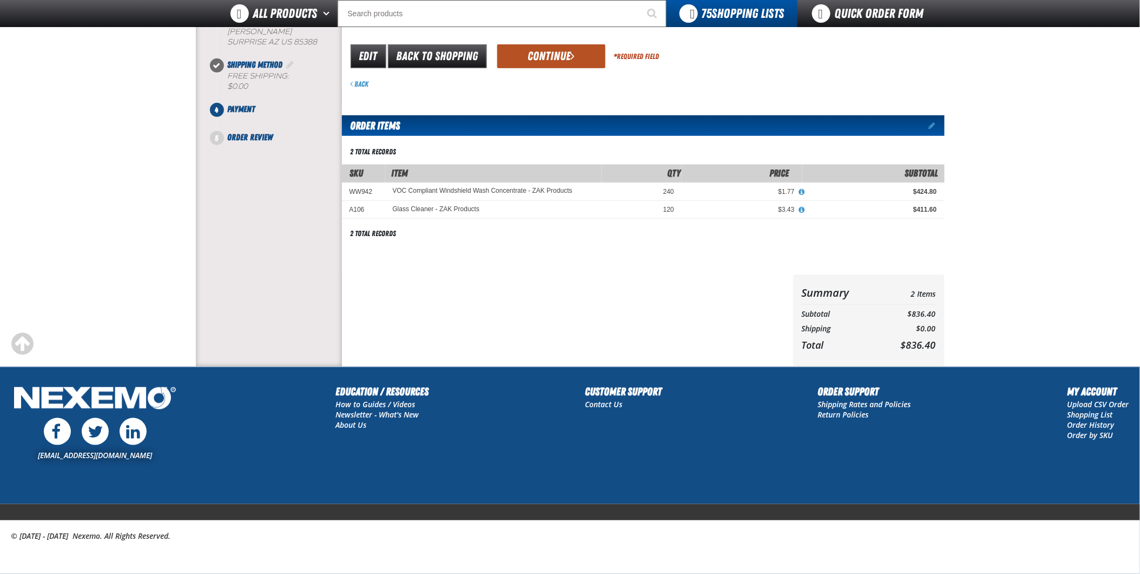
click at [554, 48] on button "Continue" at bounding box center [551, 56] width 108 height 24
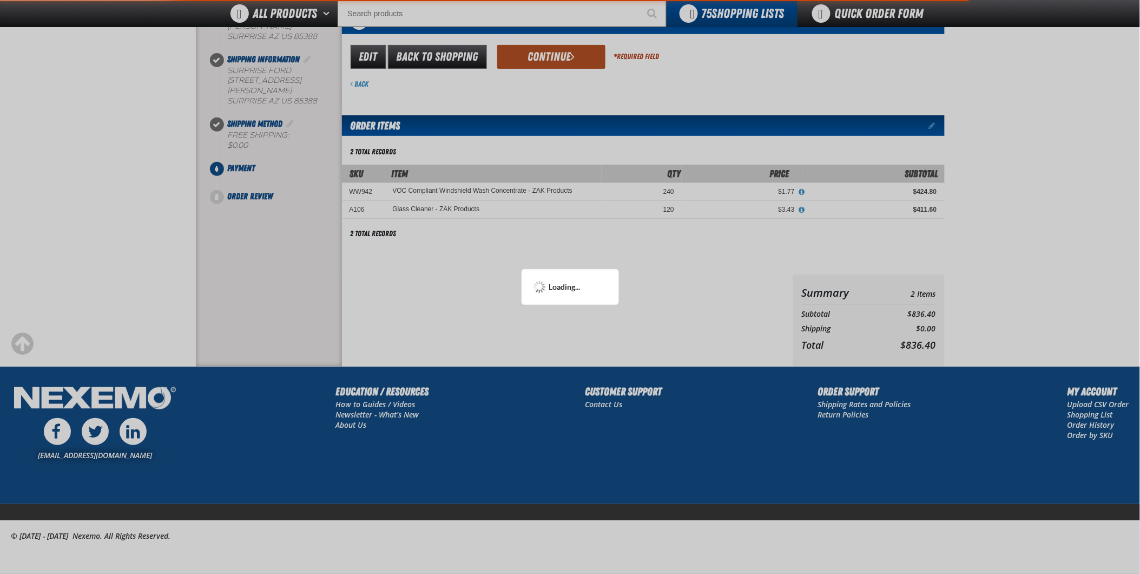
scroll to position [103, 0]
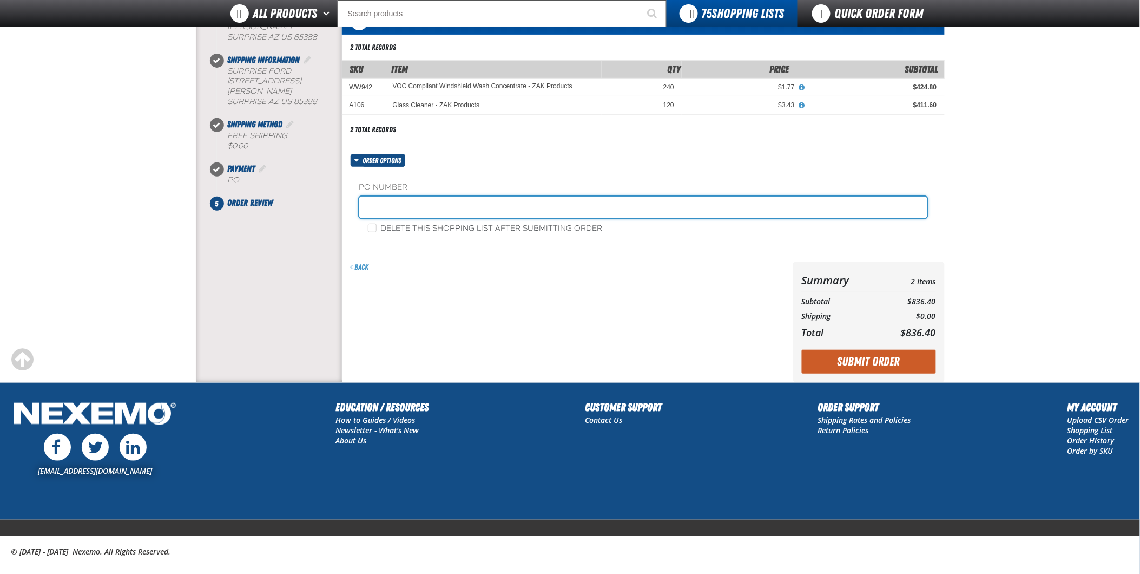
click at [430, 206] on input "text" at bounding box center [643, 207] width 568 height 22
type input "108027"
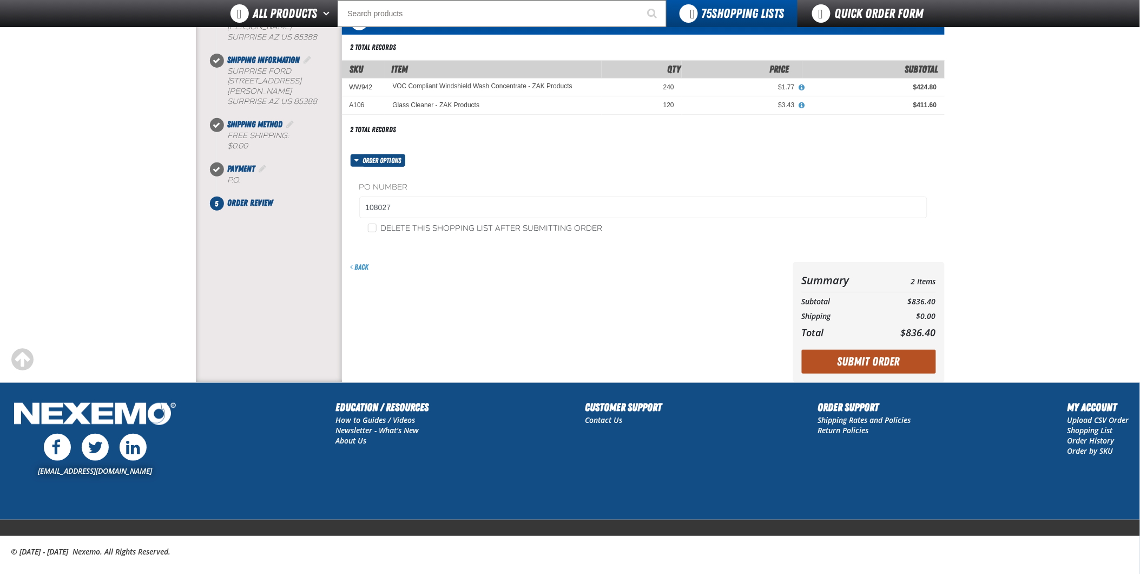
click at [907, 365] on button "Submit Order" at bounding box center [869, 362] width 134 height 24
